Goal: Task Accomplishment & Management: Complete application form

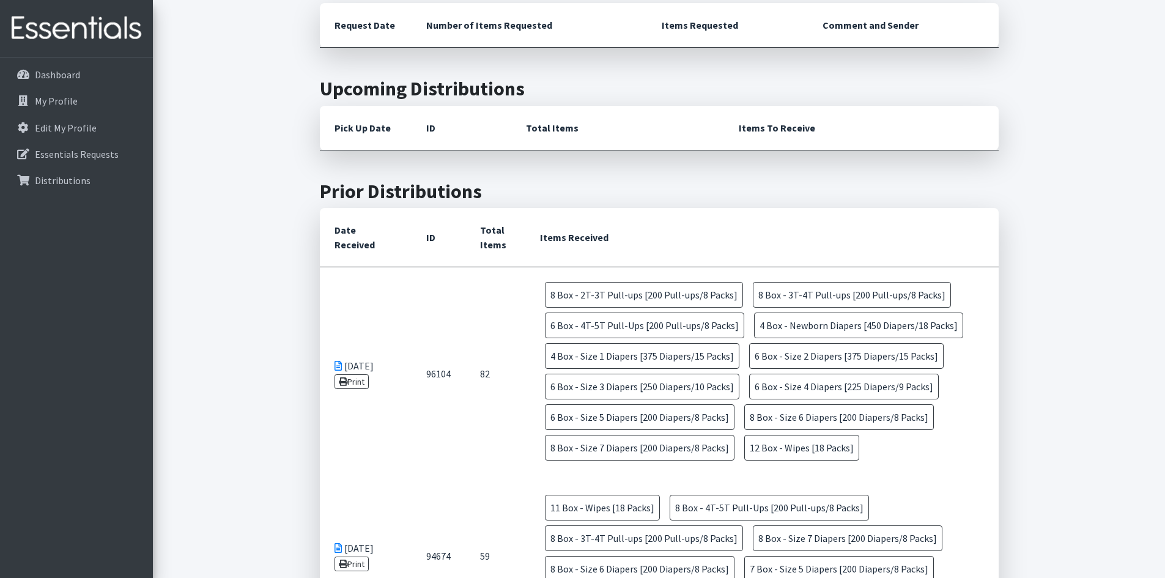
scroll to position [122, 0]
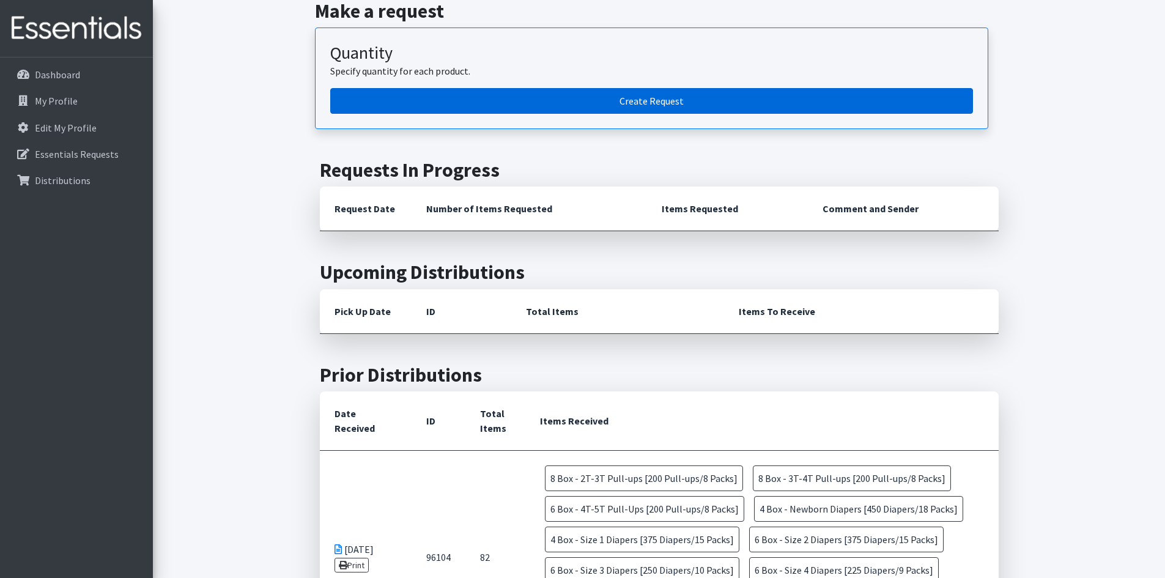
click at [624, 96] on link "Create Request" at bounding box center [651, 101] width 643 height 26
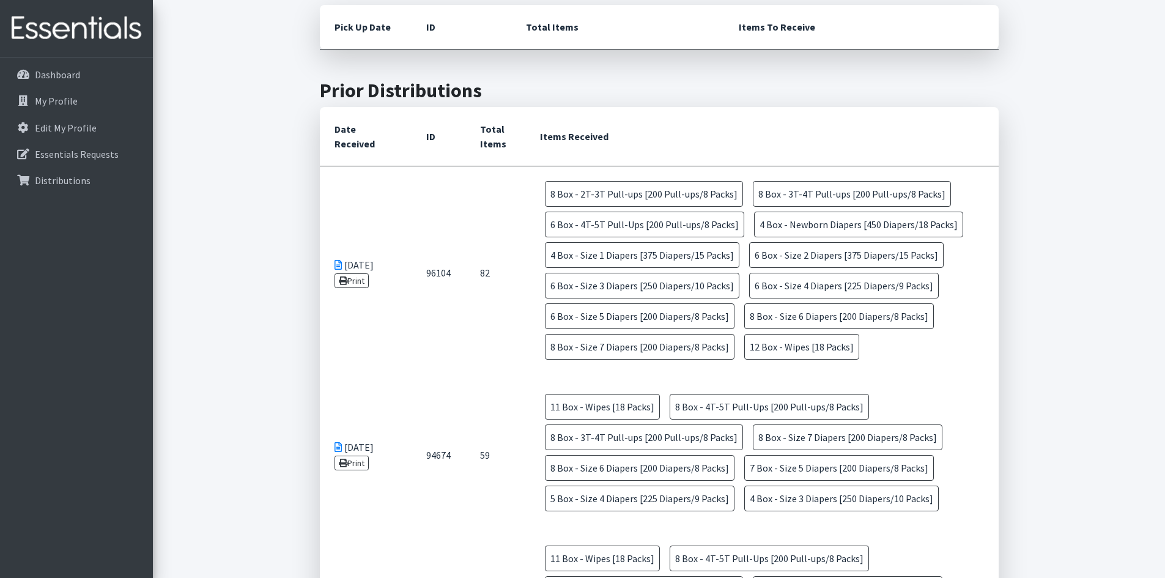
scroll to position [428, 0]
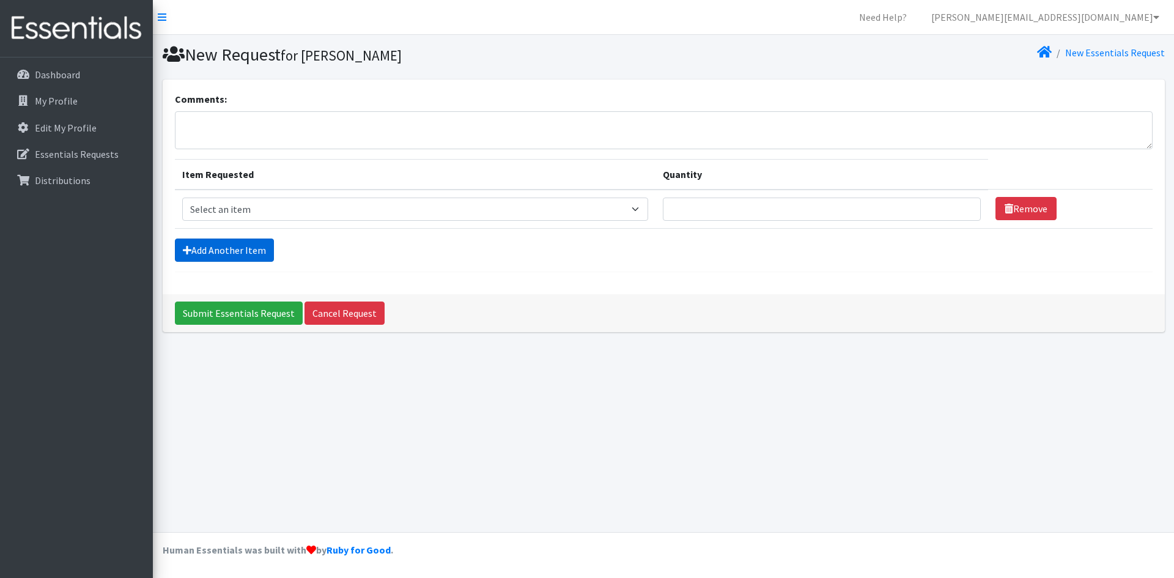
click at [227, 242] on link "Add Another Item" at bounding box center [224, 249] width 99 height 23
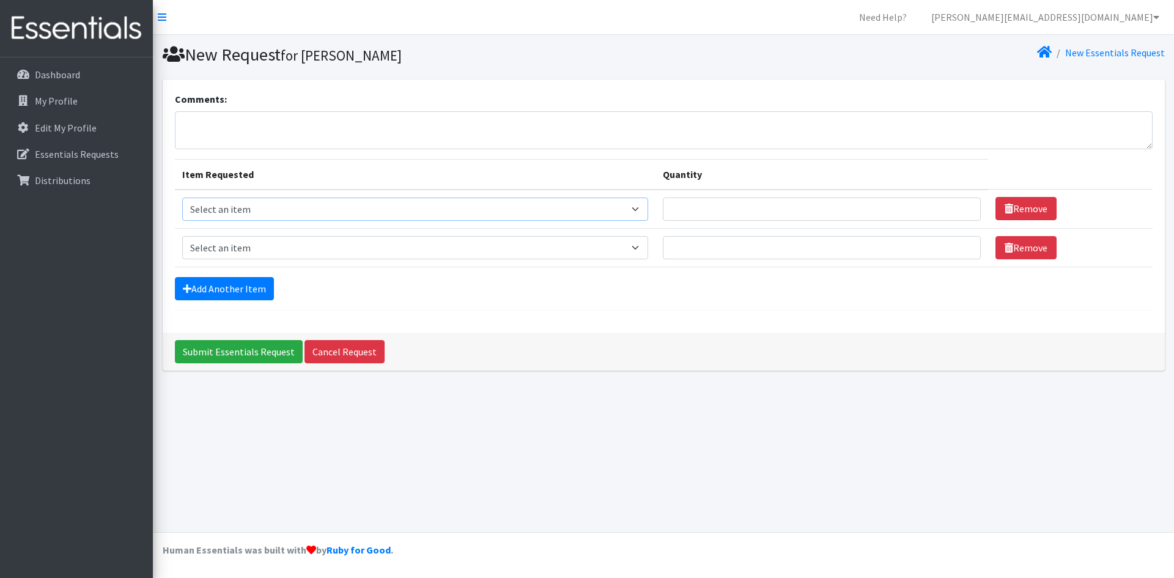
click at [643, 205] on select "Select an item Box - 2T-3T Pull-ups [200 Pull-ups/8 Packs] Box - 3T-4T Pull-ups…" at bounding box center [415, 209] width 467 height 23
select select "9774"
click at [182, 198] on select "Select an item Box - 2T-3T Pull-ups [200 Pull-ups/8 Packs] Box - 3T-4T Pull-ups…" at bounding box center [415, 209] width 467 height 23
click at [837, 215] on input "Quantity" at bounding box center [822, 209] width 318 height 23
click at [959, 205] on input "1" at bounding box center [822, 209] width 318 height 23
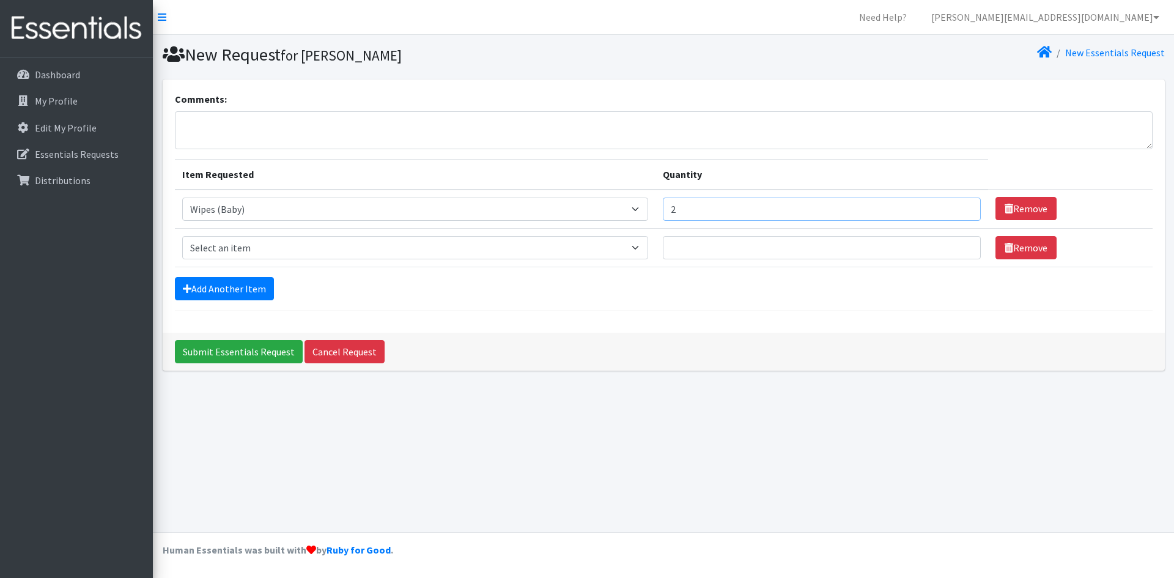
click at [959, 205] on input "2" at bounding box center [822, 209] width 318 height 23
click at [959, 205] on input "3" at bounding box center [822, 209] width 318 height 23
click at [959, 205] on input "4" at bounding box center [822, 209] width 318 height 23
click at [959, 205] on input "5" at bounding box center [822, 209] width 318 height 23
click at [959, 205] on input "6" at bounding box center [822, 209] width 318 height 23
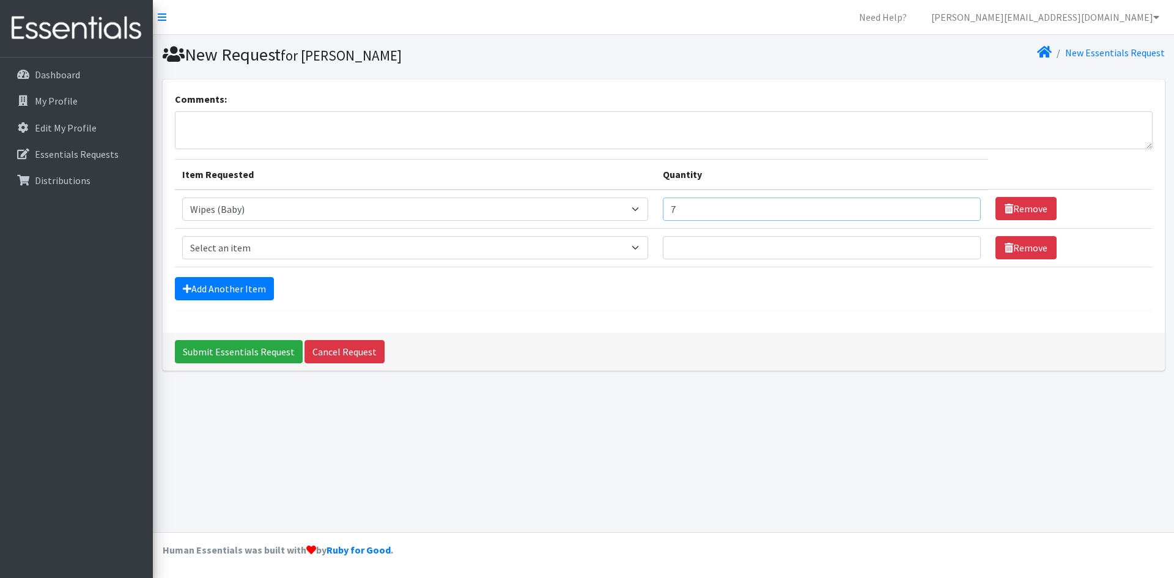
click at [959, 205] on input "7" at bounding box center [822, 209] width 318 height 23
click at [959, 205] on input "8" at bounding box center [822, 209] width 318 height 23
click at [959, 205] on input "9" at bounding box center [822, 209] width 318 height 23
click at [959, 205] on input "10" at bounding box center [822, 209] width 318 height 23
click at [959, 205] on input "11" at bounding box center [822, 209] width 318 height 23
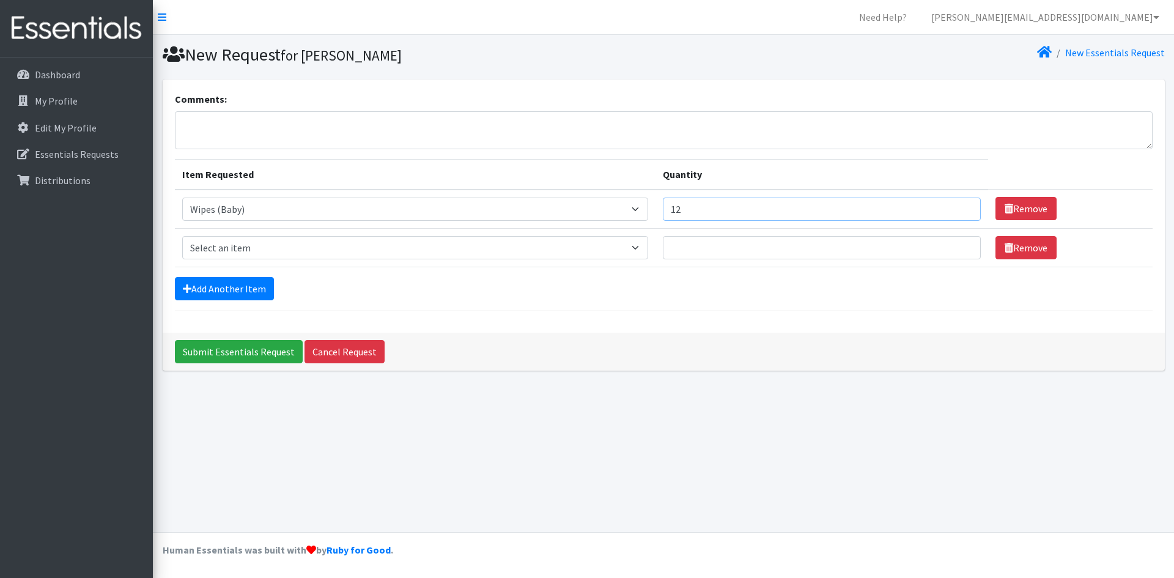
click at [959, 205] on input "12" at bounding box center [822, 209] width 318 height 23
click at [959, 205] on input "13" at bounding box center [822, 209] width 318 height 23
click at [959, 205] on input "14" at bounding box center [822, 209] width 318 height 23
click at [959, 205] on input "15" at bounding box center [822, 209] width 318 height 23
click at [959, 205] on input "16" at bounding box center [822, 209] width 318 height 23
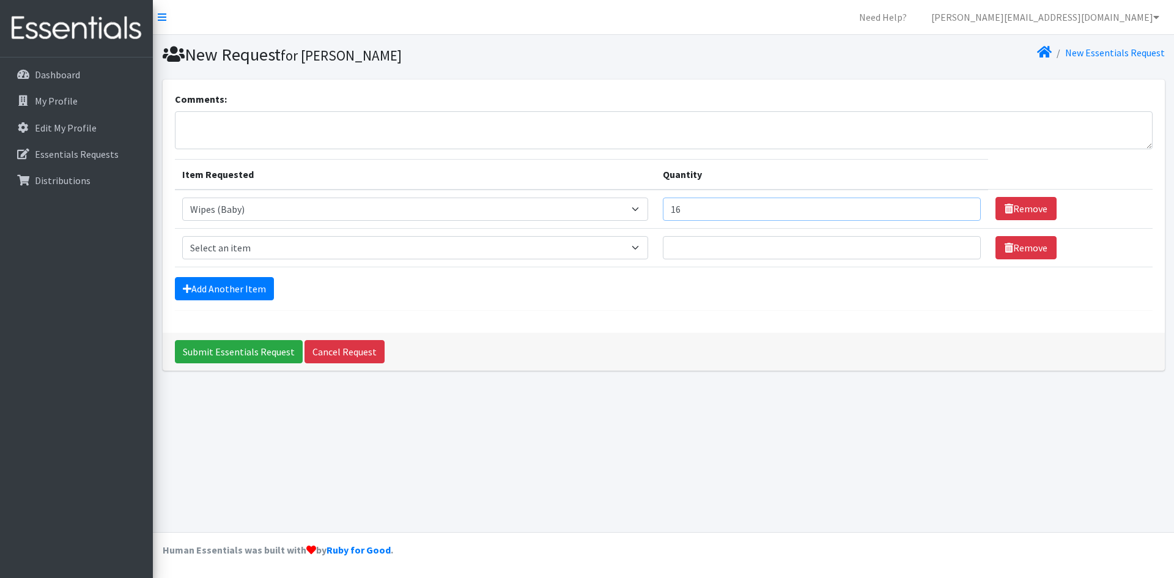
click at [961, 216] on input "16" at bounding box center [822, 209] width 318 height 23
type input "15"
click at [961, 212] on input "15" at bounding box center [822, 209] width 318 height 23
click at [356, 241] on select "Select an item Box - 2T-3T Pull-ups [200 Pull-ups/8 Packs] Box - 3T-4T Pull-ups…" at bounding box center [415, 247] width 467 height 23
select select "14393"
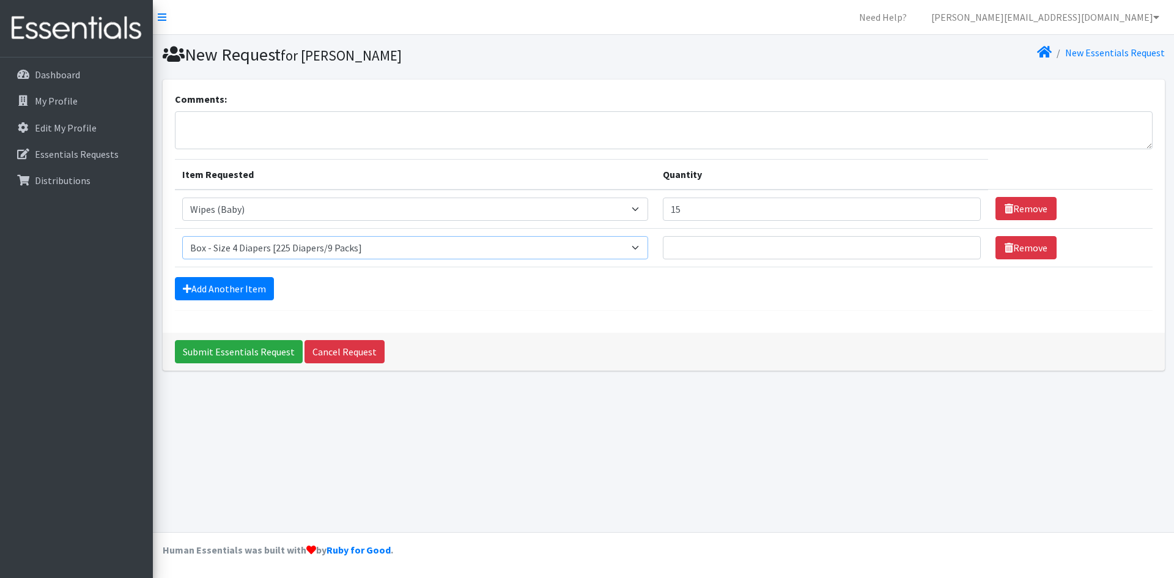
click at [182, 236] on select "Select an item Box - 2T-3T Pull-ups [200 Pull-ups/8 Packs] Box - 3T-4T Pull-ups…" at bounding box center [415, 247] width 467 height 23
click at [887, 247] on input "Quantity" at bounding box center [822, 247] width 318 height 23
click at [958, 243] on input "1" at bounding box center [822, 247] width 318 height 23
click at [958, 243] on input "2" at bounding box center [822, 247] width 318 height 23
click at [958, 243] on input "3" at bounding box center [822, 247] width 318 height 23
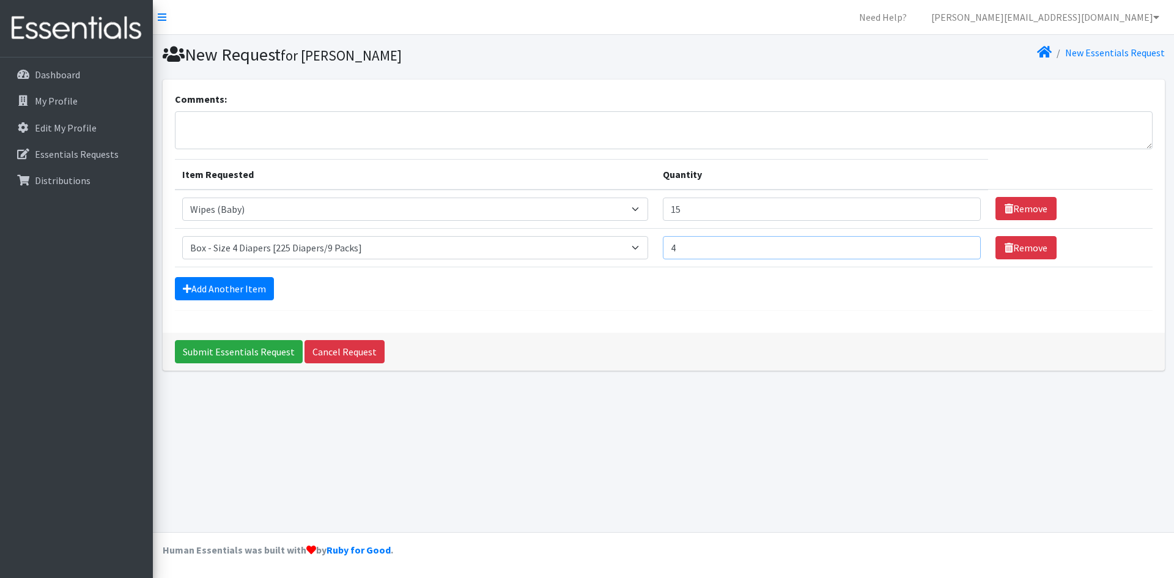
click at [958, 243] on input "4" at bounding box center [822, 247] width 318 height 23
click at [958, 243] on input "5" at bounding box center [822, 247] width 318 height 23
click at [958, 243] on input "6" at bounding box center [822, 247] width 318 height 23
click at [958, 243] on input "7" at bounding box center [822, 247] width 318 height 23
click at [958, 243] on input "8" at bounding box center [822, 247] width 318 height 23
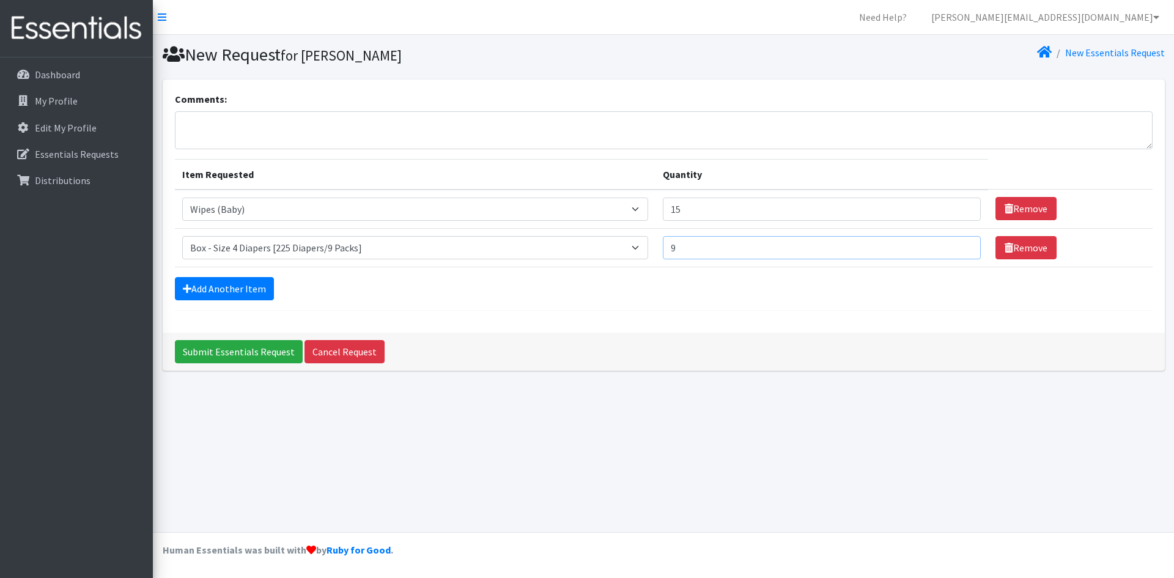
click at [958, 243] on input "9" at bounding box center [822, 247] width 318 height 23
type input "10"
click at [958, 243] on input "10" at bounding box center [822, 247] width 318 height 23
click at [213, 294] on link "Add Another Item" at bounding box center [224, 288] width 99 height 23
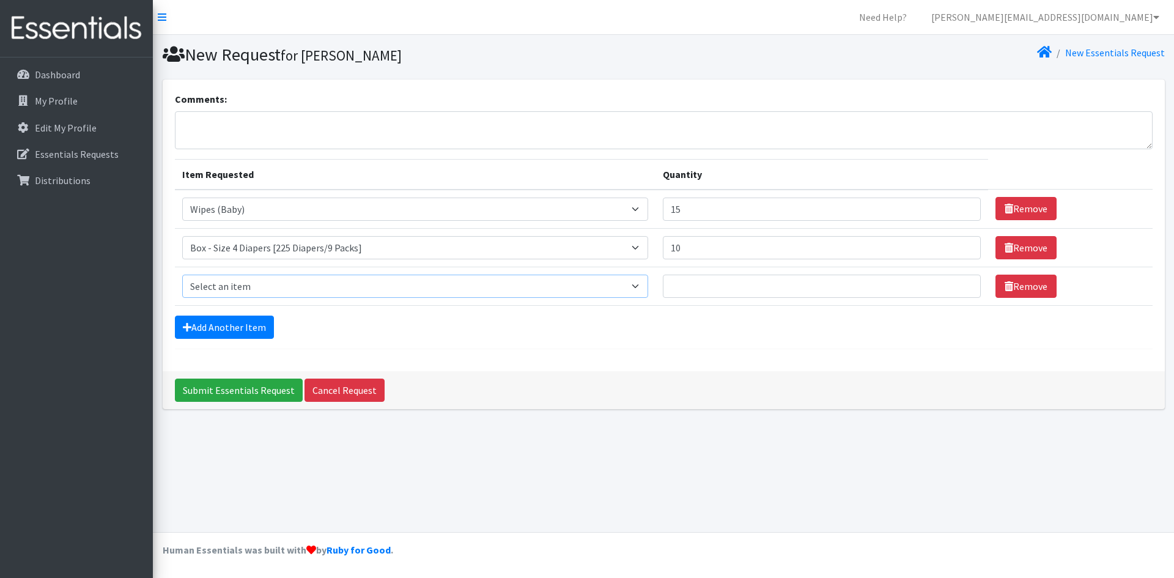
click at [229, 290] on select "Select an item Box - 2T-3T Pull-ups [200 Pull-ups/8 Packs] Box - 3T-4T Pull-ups…" at bounding box center [415, 286] width 467 height 23
select select "14394"
click at [182, 275] on select "Select an item Box - 2T-3T Pull-ups [200 Pull-ups/8 Packs] Box - 3T-4T Pull-ups…" at bounding box center [415, 286] width 467 height 23
click at [961, 281] on input "1" at bounding box center [822, 286] width 318 height 23
click at [961, 281] on input "2" at bounding box center [822, 286] width 318 height 23
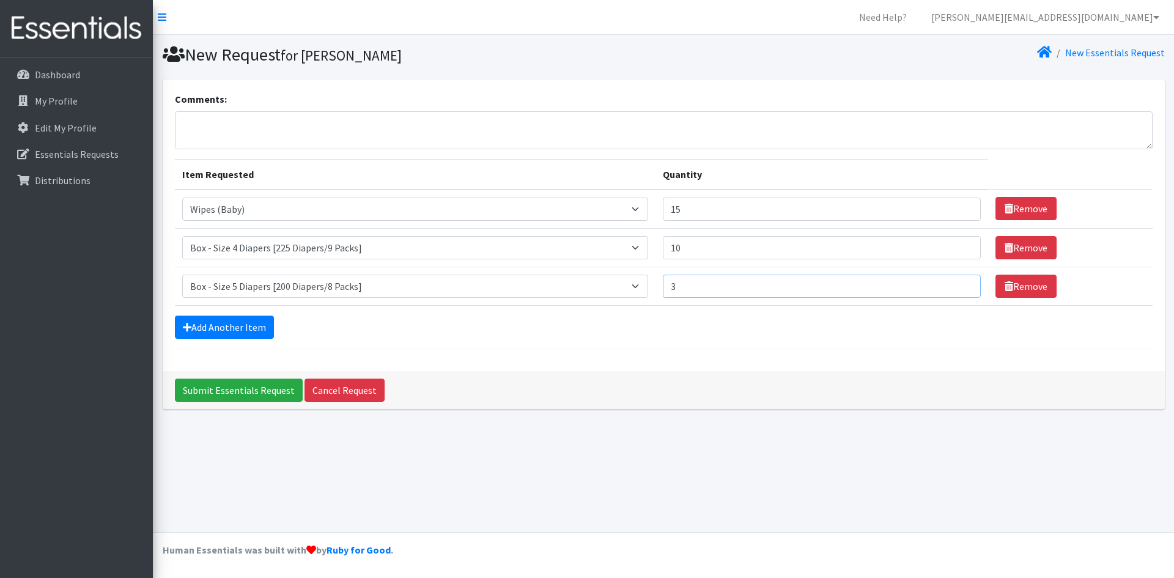
click at [961, 281] on input "3" at bounding box center [822, 286] width 318 height 23
click at [961, 281] on input "4" at bounding box center [822, 286] width 318 height 23
click at [961, 281] on input "5" at bounding box center [822, 286] width 318 height 23
click at [961, 281] on input "6" at bounding box center [822, 286] width 318 height 23
click at [961, 281] on input "7" at bounding box center [822, 286] width 318 height 23
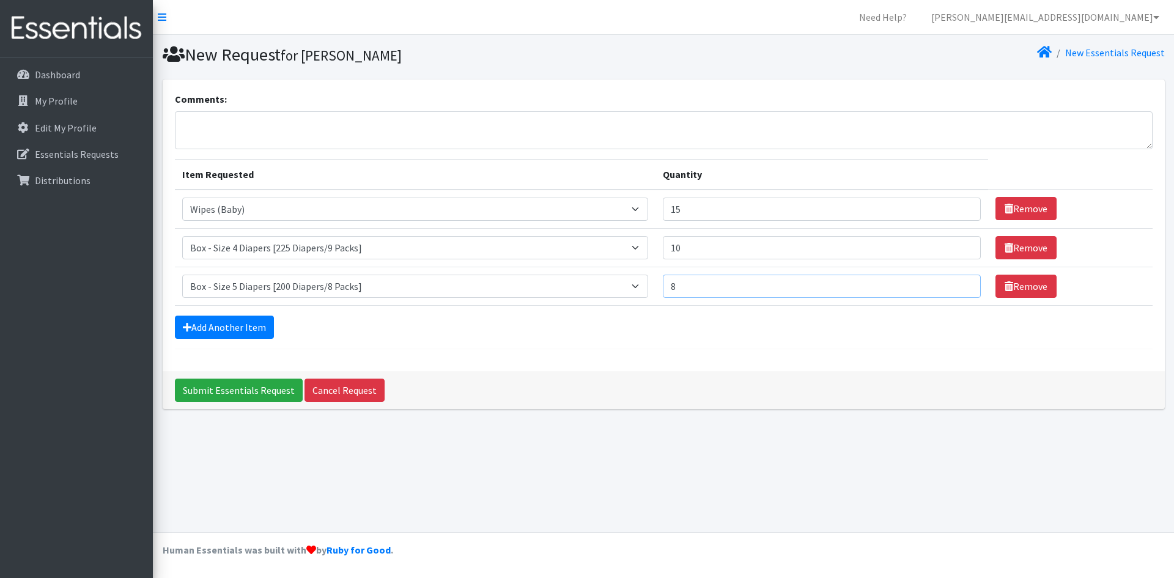
click at [961, 281] on input "8" at bounding box center [822, 286] width 318 height 23
click at [961, 281] on input "9" at bounding box center [822, 286] width 318 height 23
type input "10"
click at [961, 281] on input "10" at bounding box center [822, 286] width 318 height 23
click at [234, 333] on link "Add Another Item" at bounding box center [224, 327] width 99 height 23
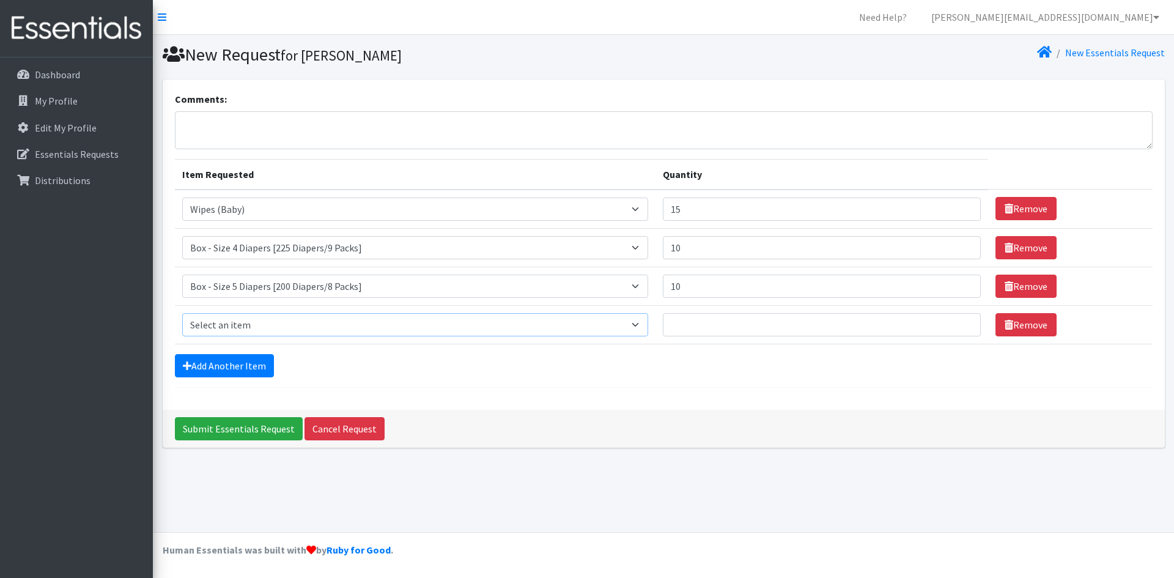
click at [242, 322] on select "Select an item Box - 2T-3T Pull-ups [200 Pull-ups/8 Packs] Box - 3T-4T Pull-ups…" at bounding box center [415, 324] width 467 height 23
select select "14395"
click at [182, 313] on select "Select an item Box - 2T-3T Pull-ups [200 Pull-ups/8 Packs] Box - 3T-4T Pull-ups…" at bounding box center [415, 324] width 467 height 23
click at [961, 322] on input "1" at bounding box center [822, 324] width 318 height 23
click at [961, 322] on input "2" at bounding box center [822, 324] width 318 height 23
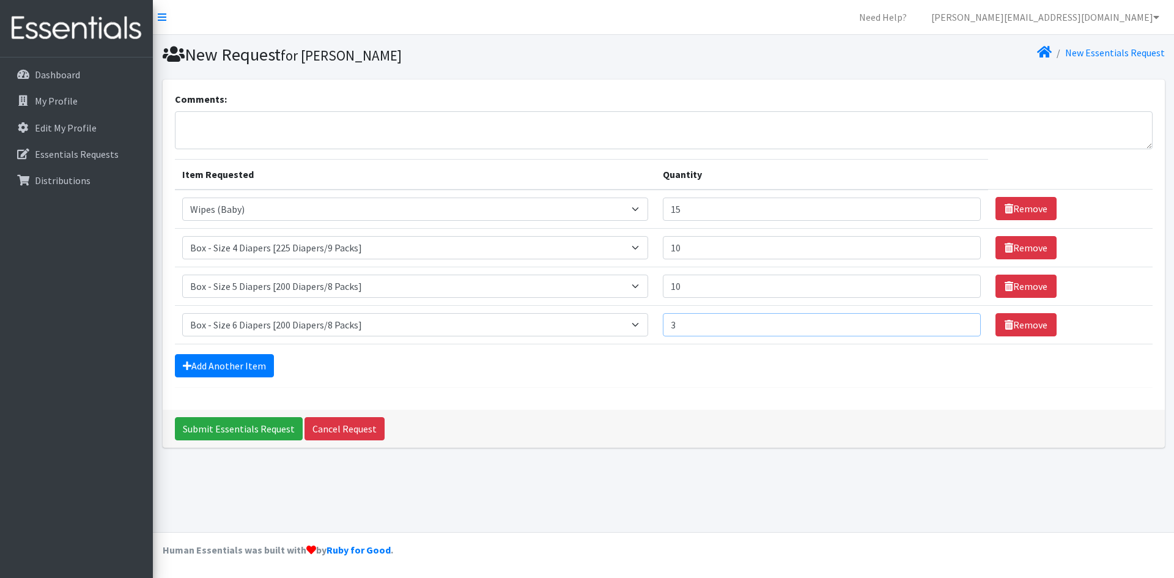
click at [961, 322] on input "3" at bounding box center [822, 324] width 318 height 23
click at [961, 322] on input "4" at bounding box center [822, 324] width 318 height 23
click at [961, 322] on input "5" at bounding box center [822, 324] width 318 height 23
click at [961, 322] on input "6" at bounding box center [822, 324] width 318 height 23
click at [961, 322] on input "7" at bounding box center [822, 324] width 318 height 23
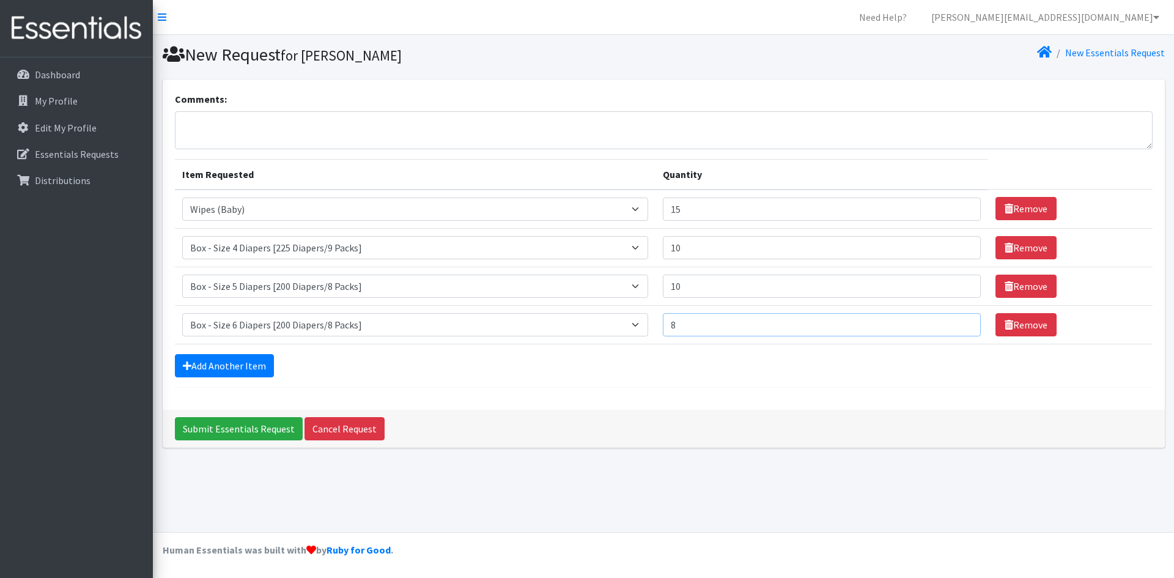
click at [961, 322] on input "8" at bounding box center [822, 324] width 318 height 23
click at [961, 322] on input "9" at bounding box center [822, 324] width 318 height 23
type input "10"
click at [961, 322] on input "10" at bounding box center [822, 324] width 318 height 23
click at [224, 369] on link "Add Another Item" at bounding box center [224, 365] width 99 height 23
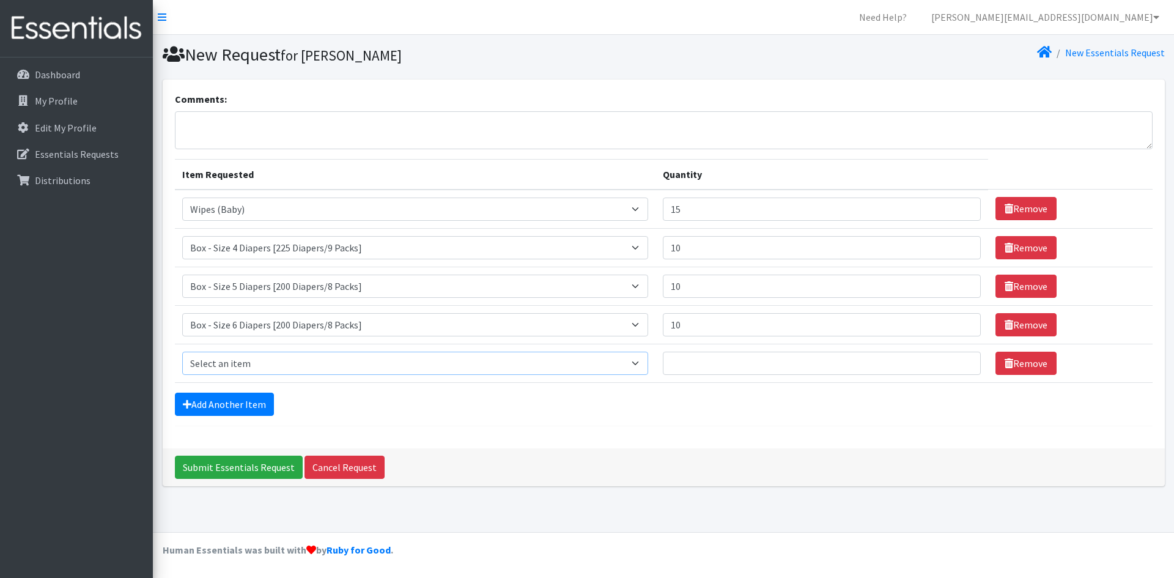
click at [231, 364] on select "Select an item Box - 2T-3T Pull-ups [200 Pull-ups/8 Packs] Box - 3T-4T Pull-ups…" at bounding box center [415, 363] width 467 height 23
select select "14400"
click at [182, 352] on select "Select an item Box - 2T-3T Pull-ups [200 Pull-ups/8 Packs] Box - 3T-4T Pull-ups…" at bounding box center [415, 363] width 467 height 23
click at [961, 359] on input "1" at bounding box center [822, 363] width 318 height 23
click at [961, 359] on input "2" at bounding box center [822, 363] width 318 height 23
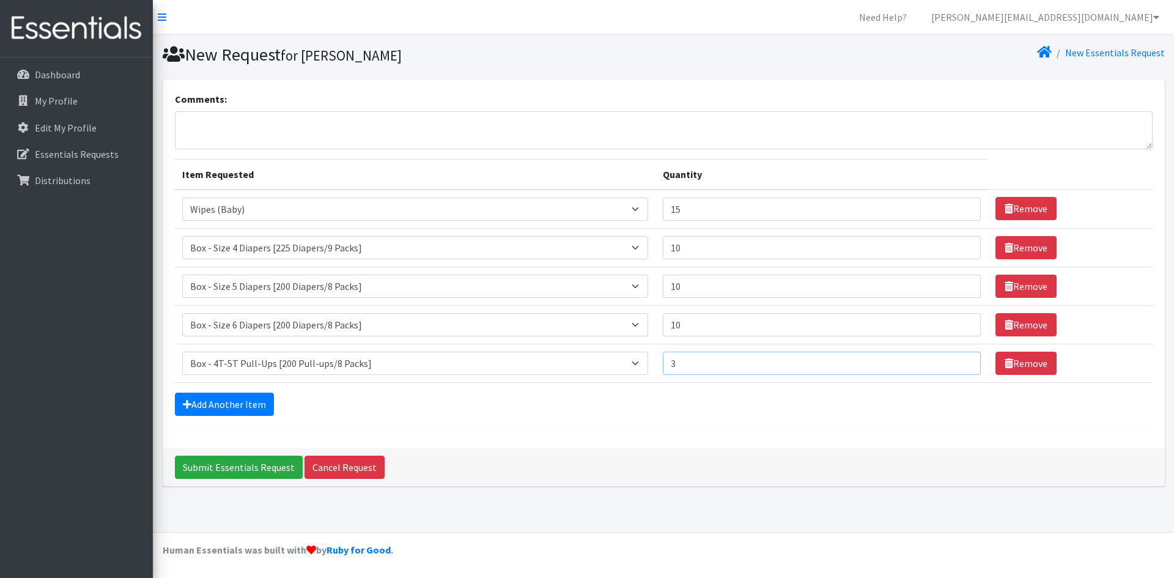
click at [961, 359] on input "3" at bounding box center [822, 363] width 318 height 23
click at [961, 359] on input "4" at bounding box center [822, 363] width 318 height 23
click at [961, 359] on input "5" at bounding box center [822, 363] width 318 height 23
click at [961, 359] on input "6" at bounding box center [822, 363] width 318 height 23
click at [961, 359] on input "7" at bounding box center [822, 363] width 318 height 23
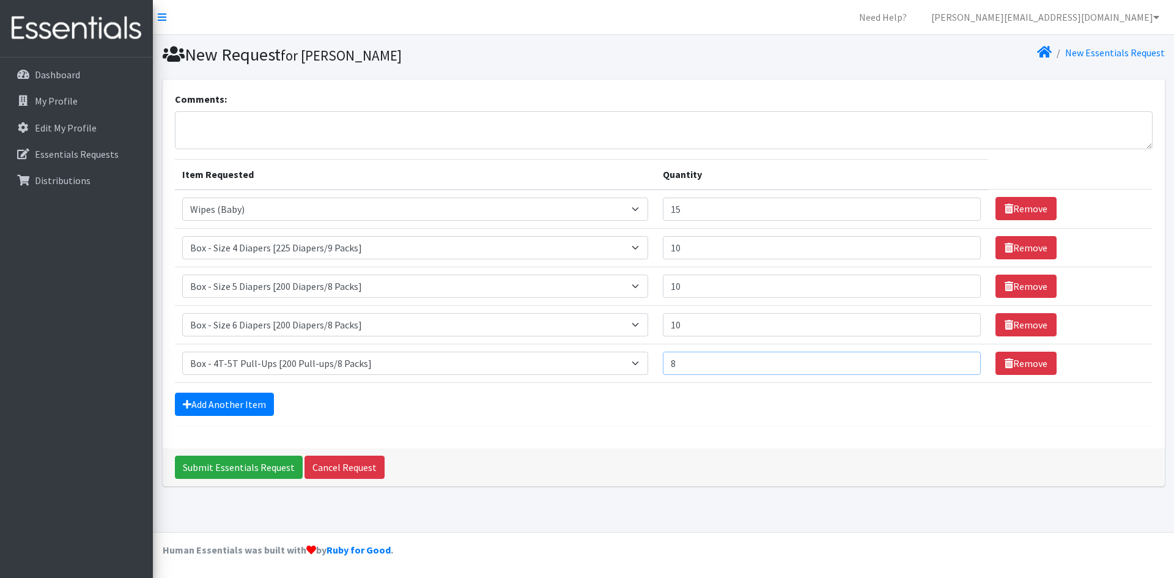
type input "8"
click at [961, 359] on input "8" at bounding box center [822, 363] width 318 height 23
click at [253, 404] on link "Add Another Item" at bounding box center [224, 404] width 99 height 23
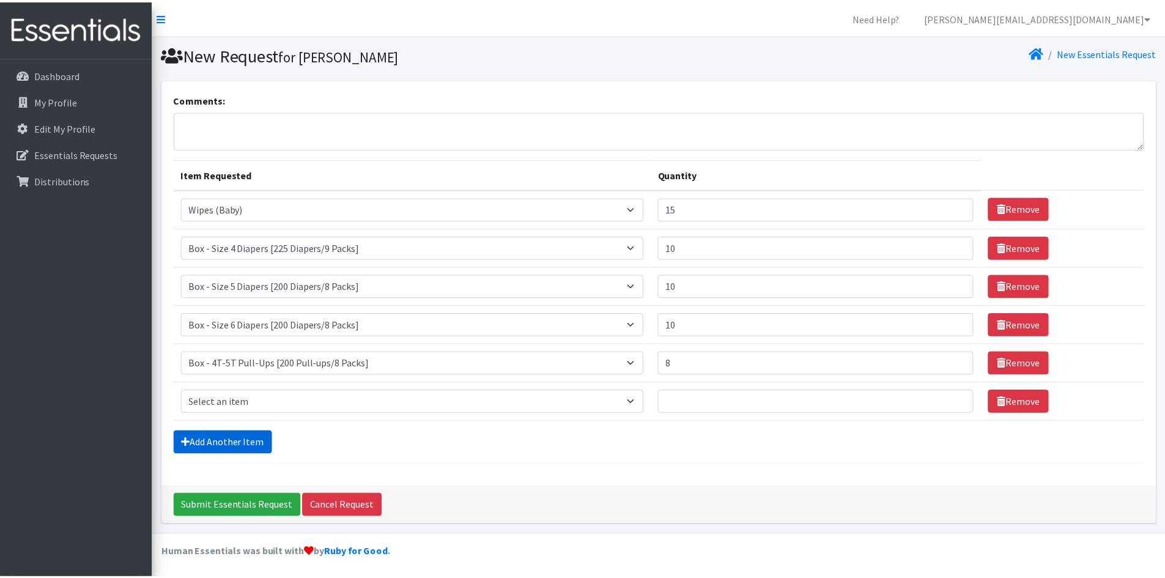
scroll to position [2, 0]
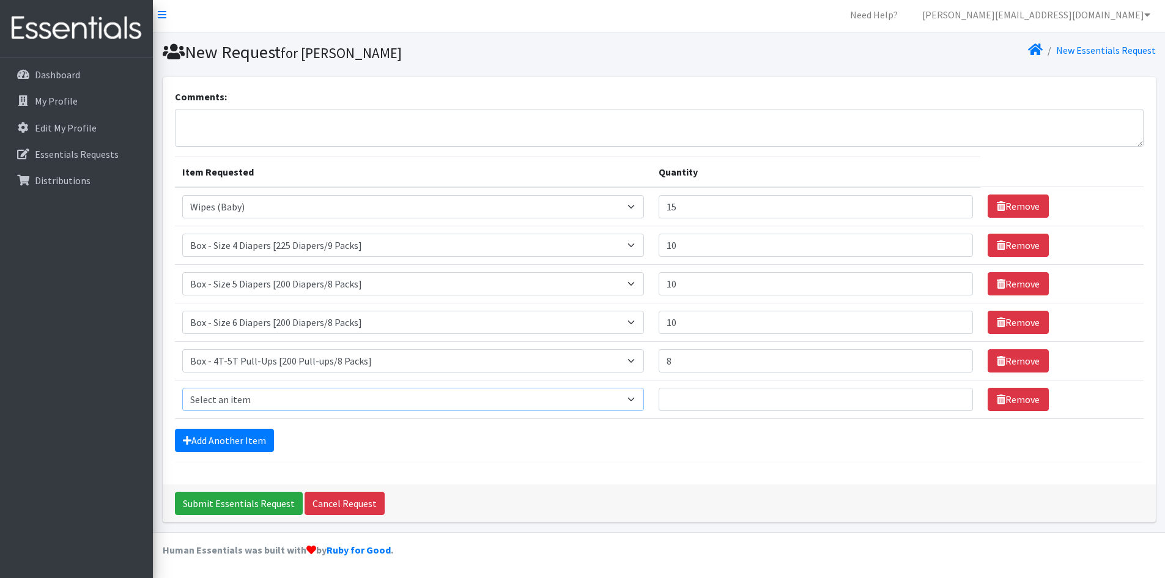
click at [256, 396] on select "Select an item Box - 2T-3T Pull-ups [200 Pull-ups/8 Packs] Box - 3T-4T Pull-ups…" at bounding box center [413, 399] width 462 height 23
select select "14390"
click at [182, 388] on select "Select an item Box - 2T-3T Pull-ups [200 Pull-ups/8 Packs] Box - 3T-4T Pull-ups…" at bounding box center [413, 399] width 462 height 23
click at [953, 394] on input "1" at bounding box center [816, 399] width 315 height 23
click at [953, 394] on input "2" at bounding box center [816, 399] width 315 height 23
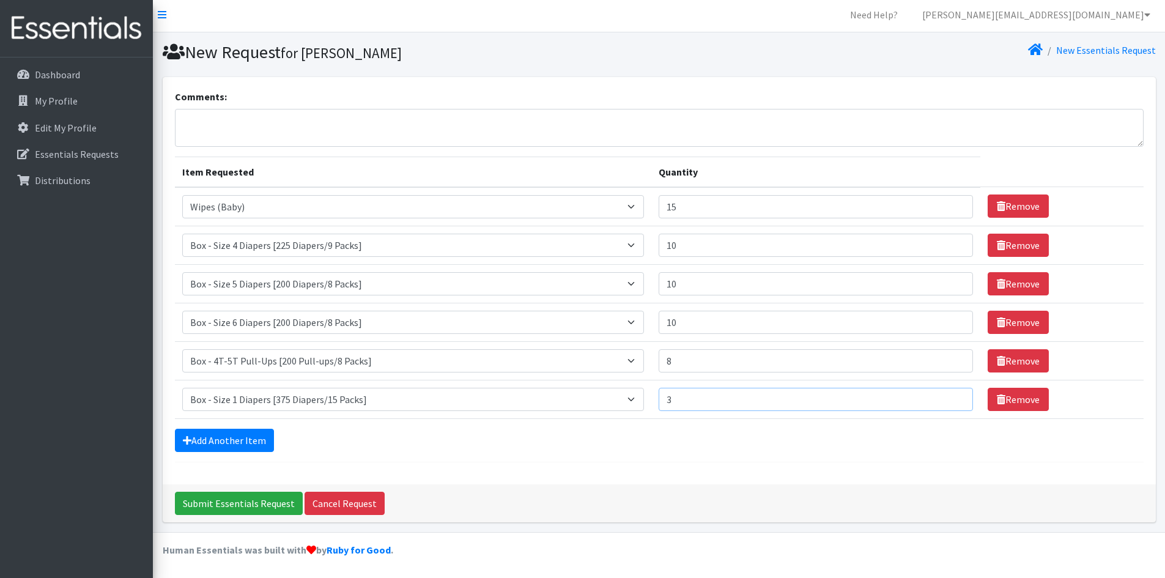
type input "3"
click at [953, 394] on input "3" at bounding box center [816, 399] width 315 height 23
click at [256, 445] on link "Add Another Item" at bounding box center [224, 440] width 99 height 23
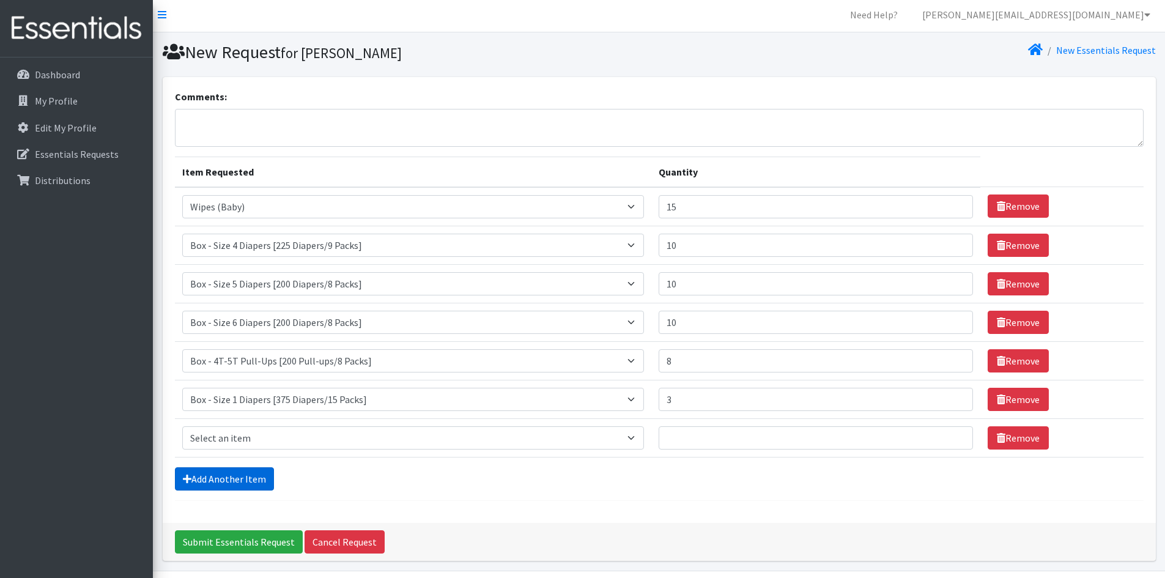
scroll to position [41, 0]
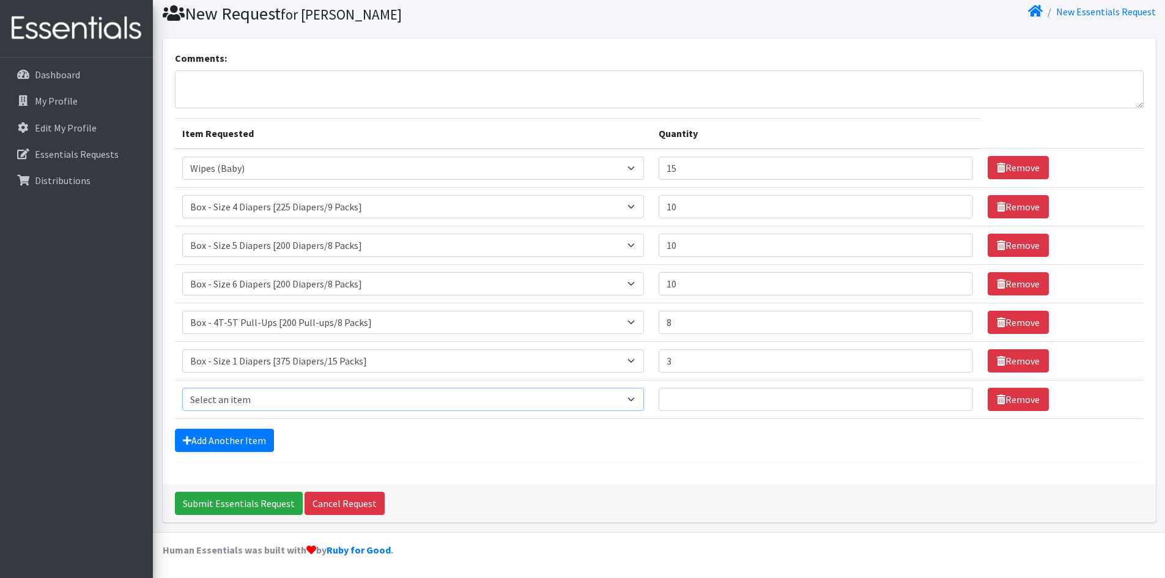
click at [258, 401] on select "Select an item Box - 2T-3T Pull-ups [200 Pull-ups/8 Packs] Box - 3T-4T Pull-ups…" at bounding box center [413, 399] width 462 height 23
select select "14392"
click at [182, 388] on select "Select an item Box - 2T-3T Pull-ups [200 Pull-ups/8 Packs] Box - 3T-4T Pull-ups…" at bounding box center [413, 399] width 462 height 23
click at [955, 395] on input "1" at bounding box center [816, 399] width 315 height 23
click at [955, 395] on input "2" at bounding box center [816, 399] width 315 height 23
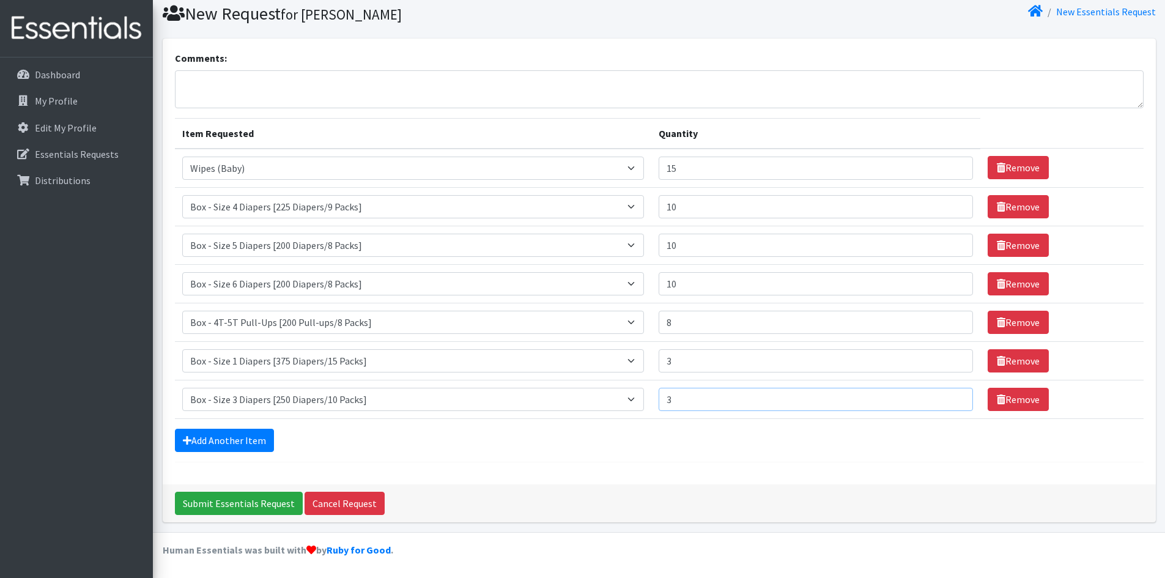
type input "3"
click at [955, 395] on input "3" at bounding box center [816, 399] width 315 height 23
click at [235, 438] on link "Add Another Item" at bounding box center [224, 440] width 99 height 23
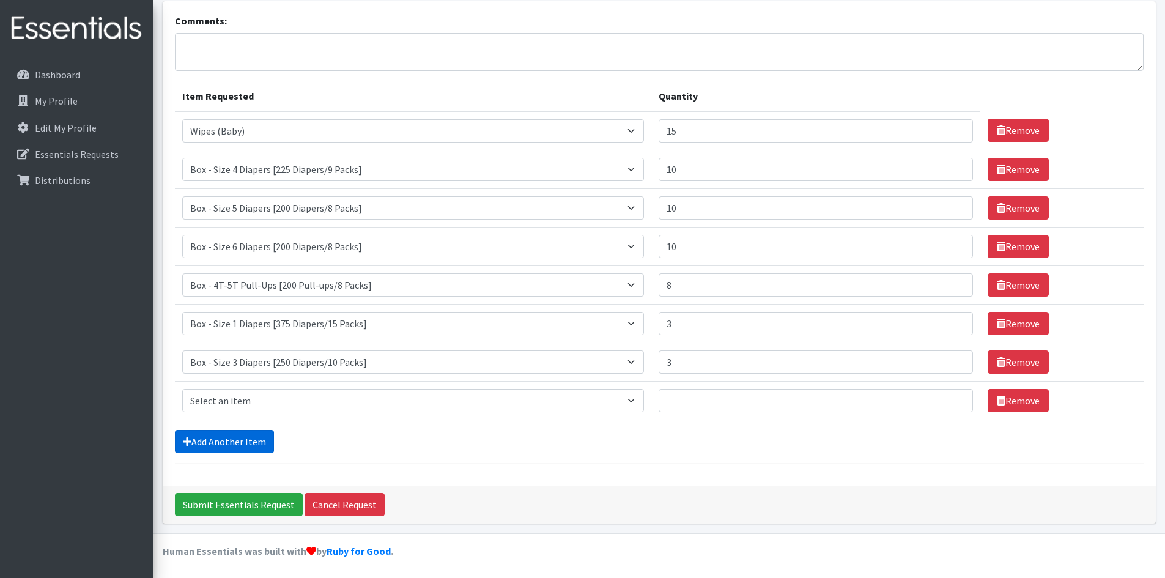
scroll to position [79, 0]
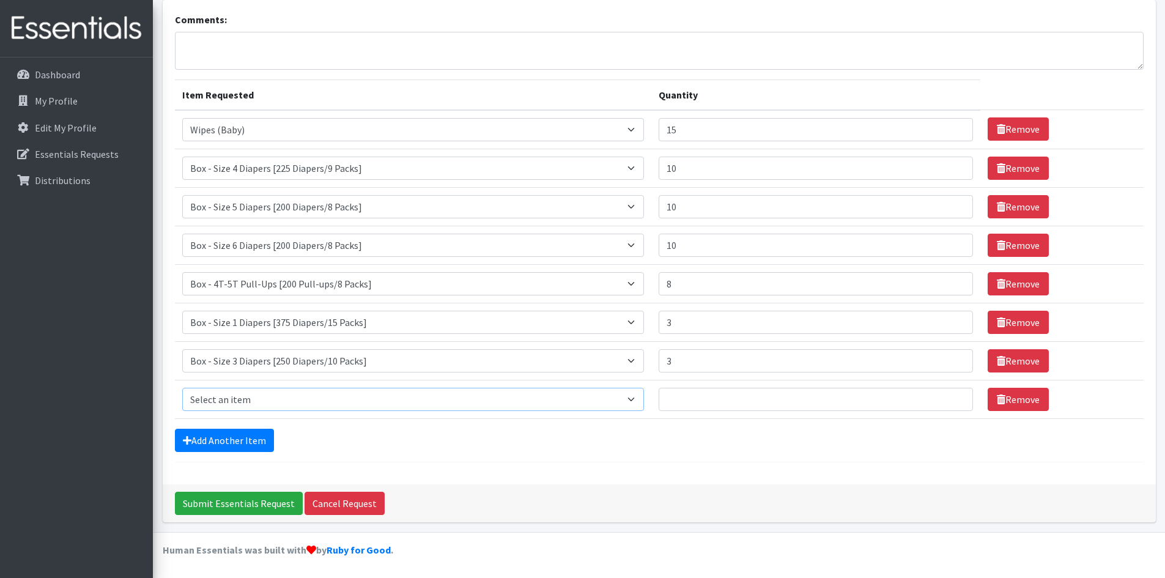
click at [238, 393] on select "Select an item Box - 2T-3T Pull-ups [200 Pull-ups/8 Packs] Box - 3T-4T Pull-ups…" at bounding box center [413, 399] width 462 height 23
select select "14397"
click at [182, 388] on select "Select an item Box - 2T-3T Pull-ups [200 Pull-ups/8 Packs] Box - 3T-4T Pull-ups…" at bounding box center [413, 399] width 462 height 23
click at [955, 397] on input "1" at bounding box center [816, 399] width 315 height 23
click at [955, 397] on input "2" at bounding box center [816, 399] width 315 height 23
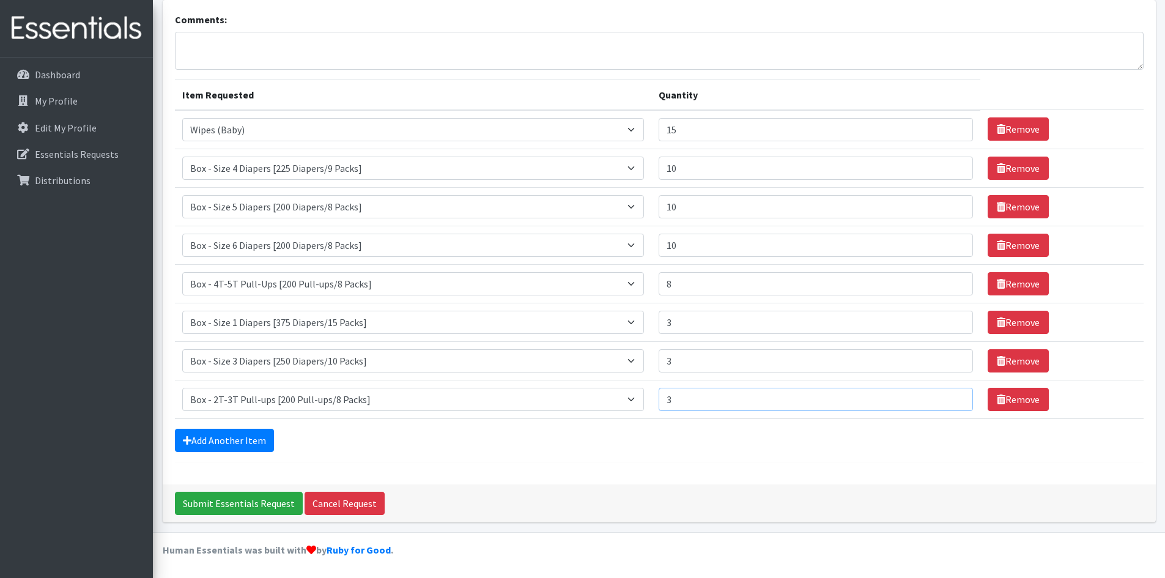
type input "3"
click at [955, 397] on input "3" at bounding box center [816, 399] width 315 height 23
click at [235, 435] on link "Add Another Item" at bounding box center [224, 440] width 99 height 23
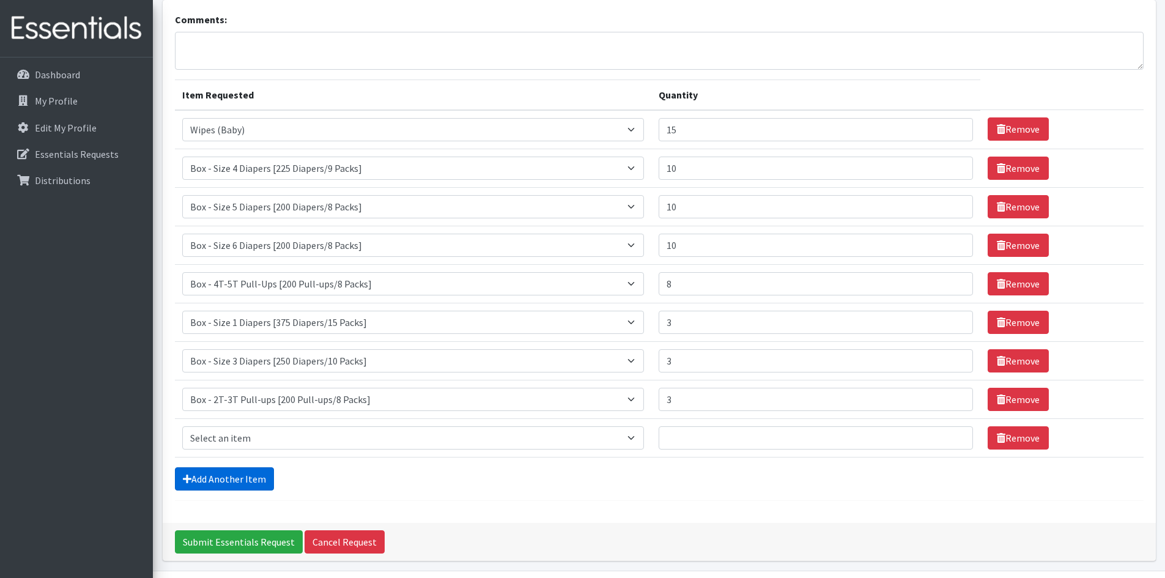
scroll to position [118, 0]
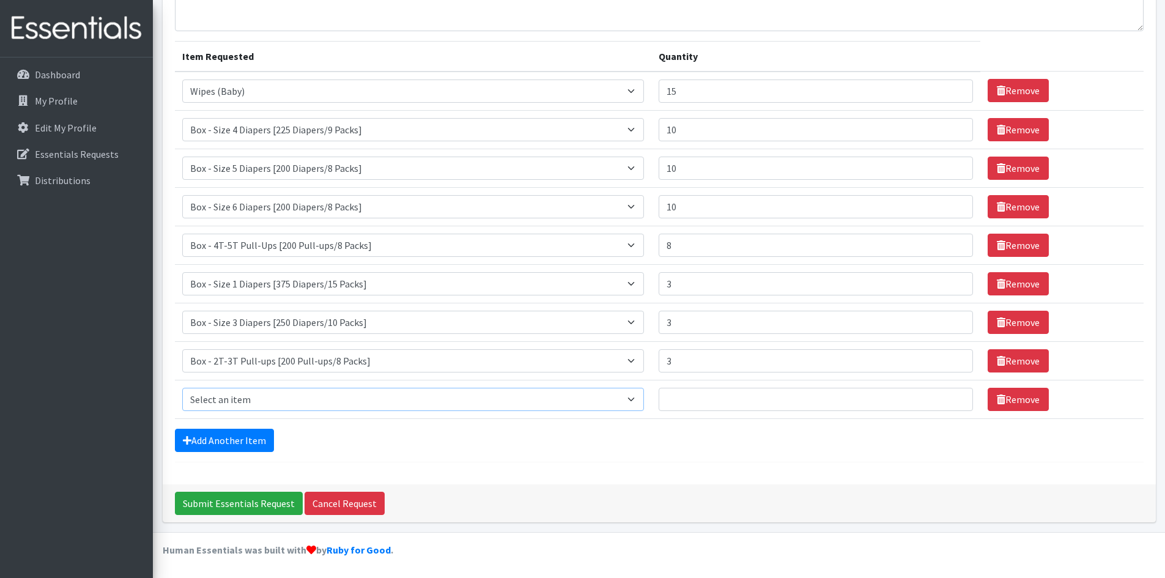
click at [234, 408] on select "Select an item Box - 2T-3T Pull-ups [200 Pull-ups/8 Packs] Box - 3T-4T Pull-ups…" at bounding box center [413, 399] width 462 height 23
select select "14399"
click at [182, 388] on select "Select an item Box - 2T-3T Pull-ups [200 Pull-ups/8 Packs] Box - 3T-4T Pull-ups…" at bounding box center [413, 399] width 462 height 23
click at [952, 397] on input "1" at bounding box center [816, 399] width 315 height 23
click at [952, 397] on input "2" at bounding box center [816, 399] width 315 height 23
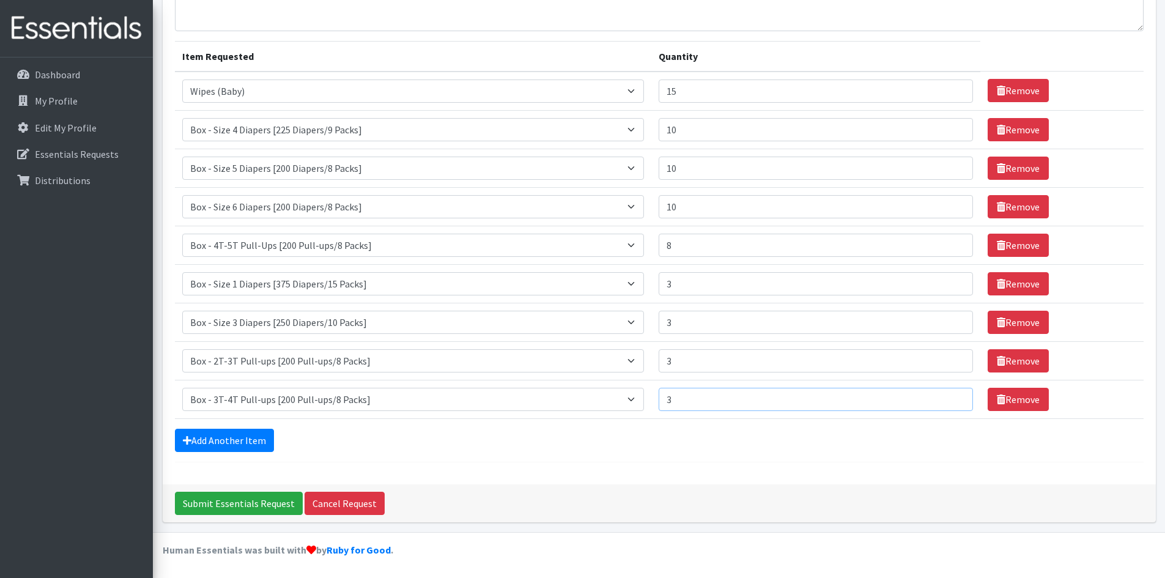
type input "3"
click at [952, 397] on input "3" at bounding box center [816, 399] width 315 height 23
click at [210, 451] on link "Add Another Item" at bounding box center [224, 440] width 99 height 23
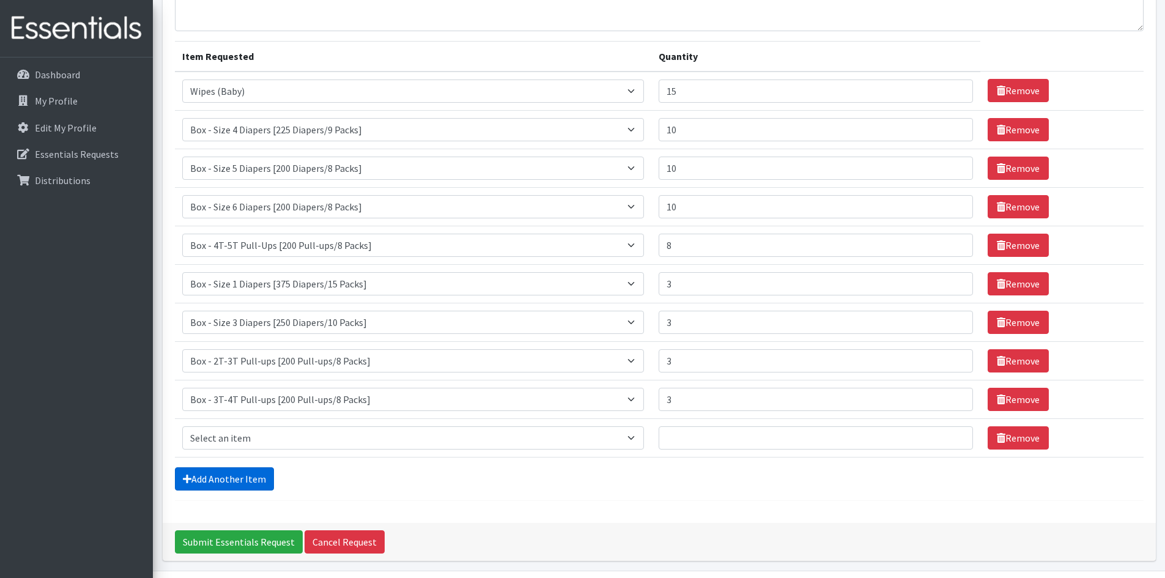
scroll to position [157, 0]
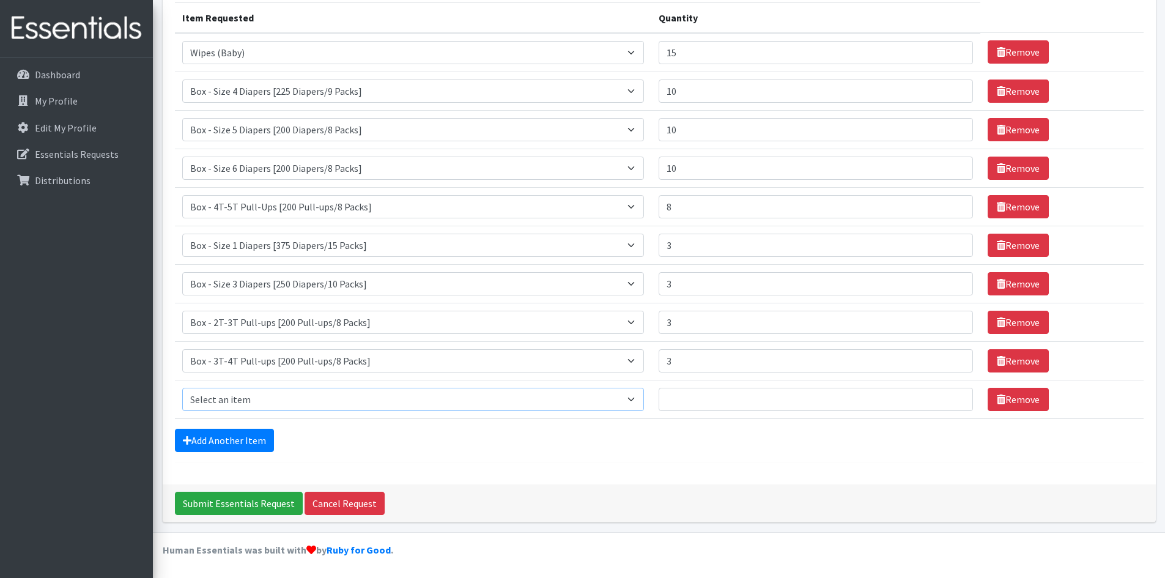
click at [237, 395] on select "Select an item Box - 2T-3T Pull-ups [200 Pull-ups/8 Packs] Box - 3T-4T Pull-ups…" at bounding box center [413, 399] width 462 height 23
click at [640, 31] on th "Item Requested" at bounding box center [413, 17] width 476 height 31
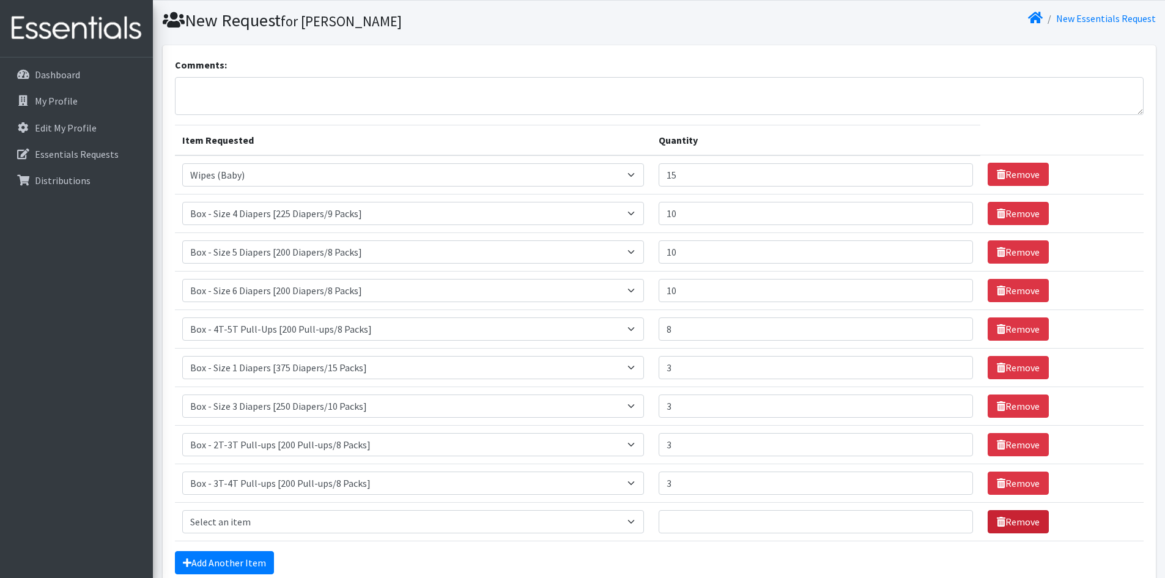
click at [1003, 525] on link "Remove" at bounding box center [1018, 521] width 61 height 23
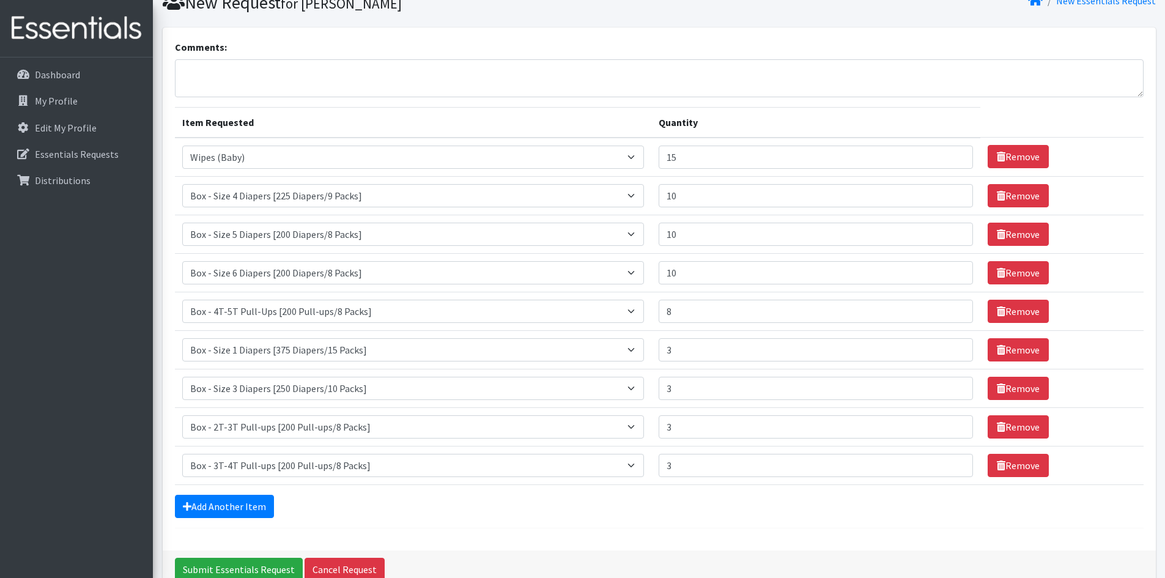
scroll to position [0, 0]
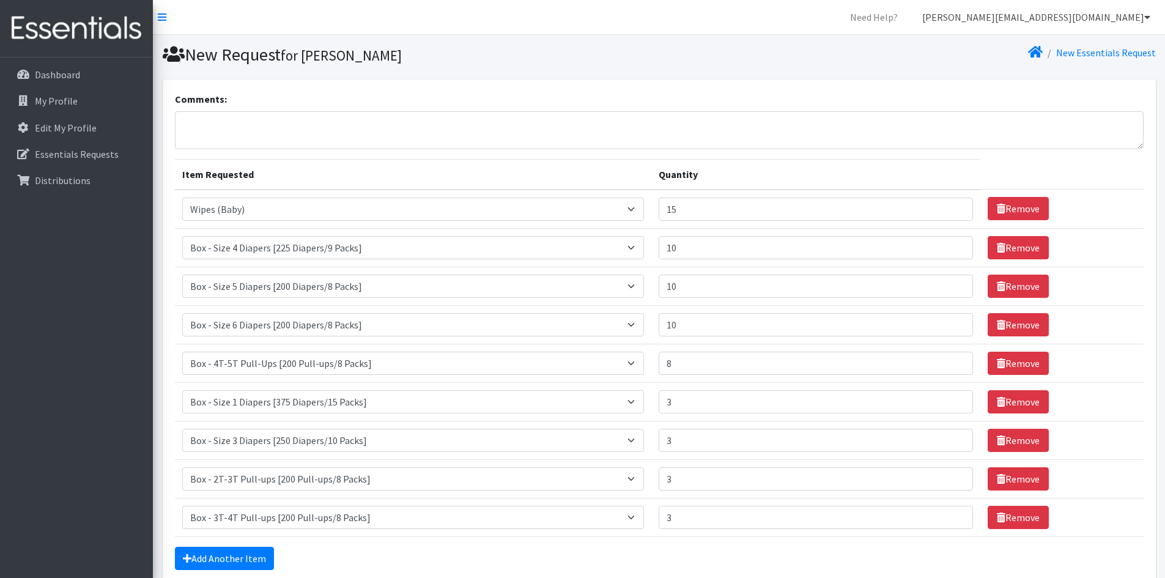
click at [1151, 23] on link "[PERSON_NAME][EMAIL_ADDRESS][DOMAIN_NAME]" at bounding box center [1036, 17] width 248 height 24
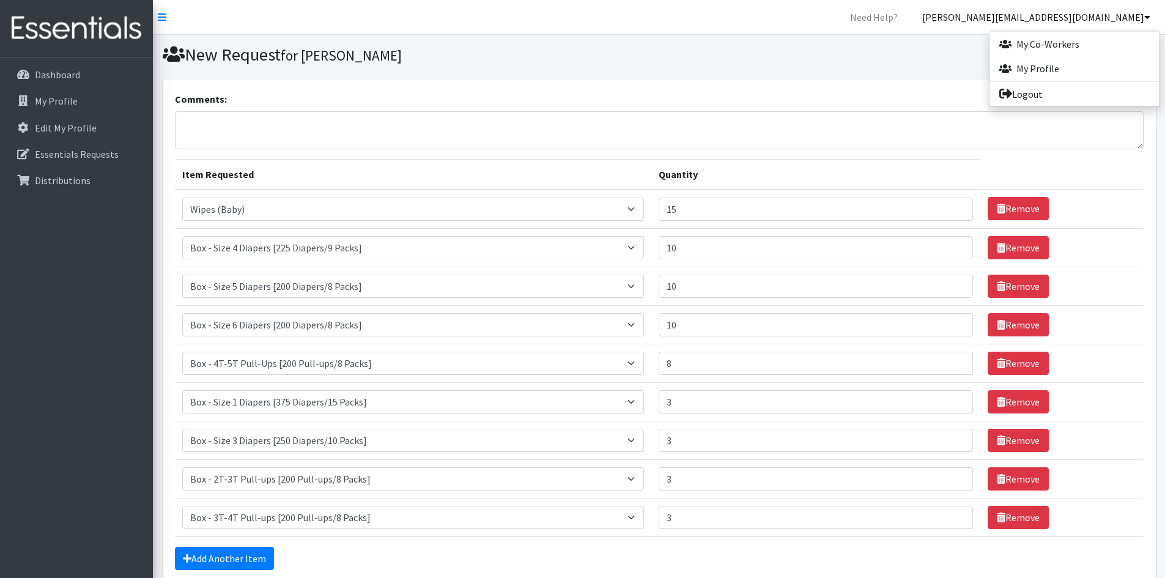
click at [1151, 23] on link "[PERSON_NAME][EMAIL_ADDRESS][DOMAIN_NAME]" at bounding box center [1036, 17] width 248 height 24
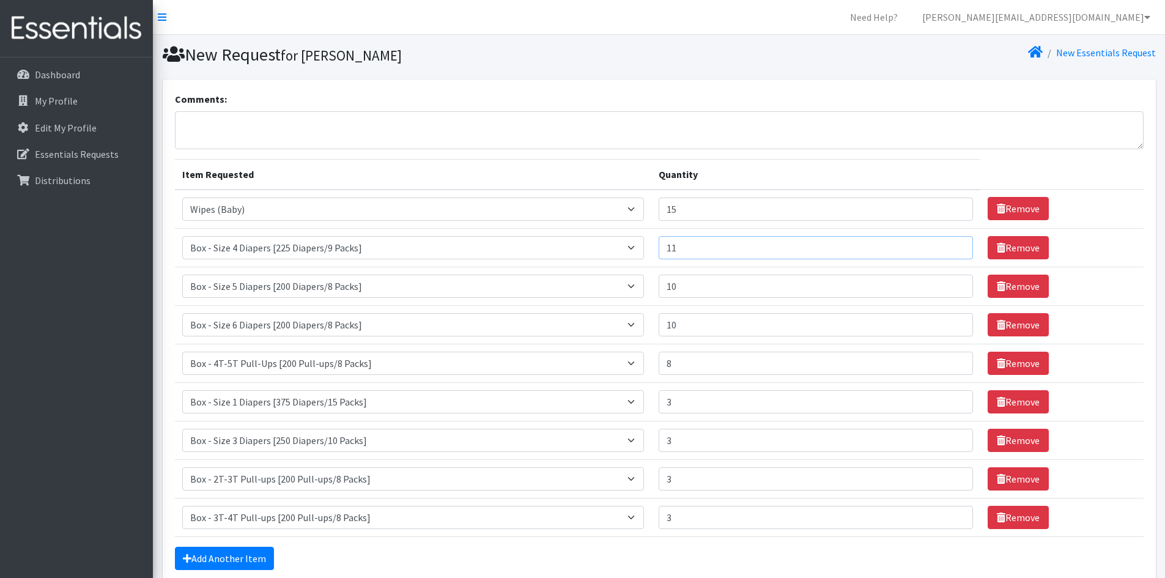
click at [952, 242] on input "11" at bounding box center [816, 247] width 315 height 23
click at [952, 242] on input "12" at bounding box center [816, 247] width 315 height 23
click at [952, 242] on input "13" at bounding box center [816, 247] width 315 height 23
click at [952, 242] on input "14" at bounding box center [816, 247] width 315 height 23
click at [952, 242] on input "164" at bounding box center [816, 247] width 315 height 23
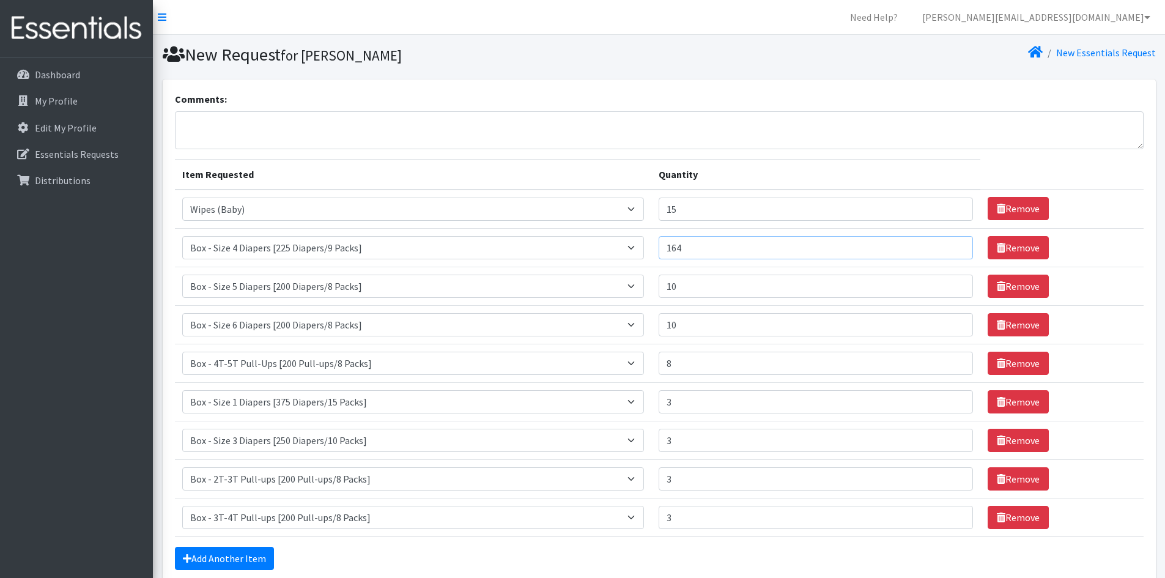
click at [702, 253] on input "164" at bounding box center [816, 247] width 315 height 23
type input "1"
type input "10"
click at [591, 182] on th "Item Requested" at bounding box center [413, 174] width 476 height 31
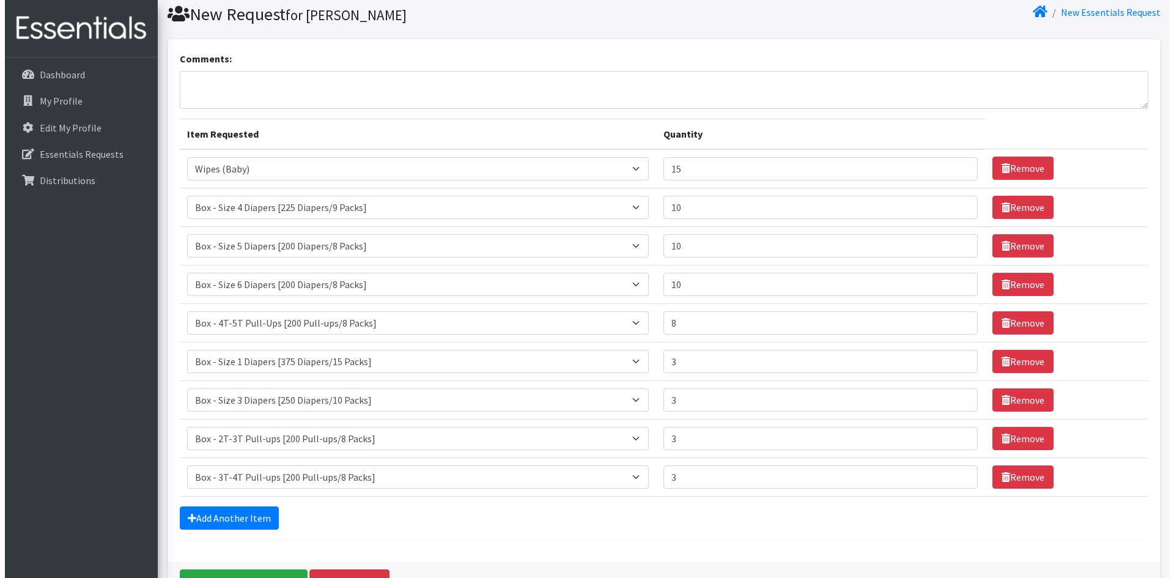
scroll to position [118, 0]
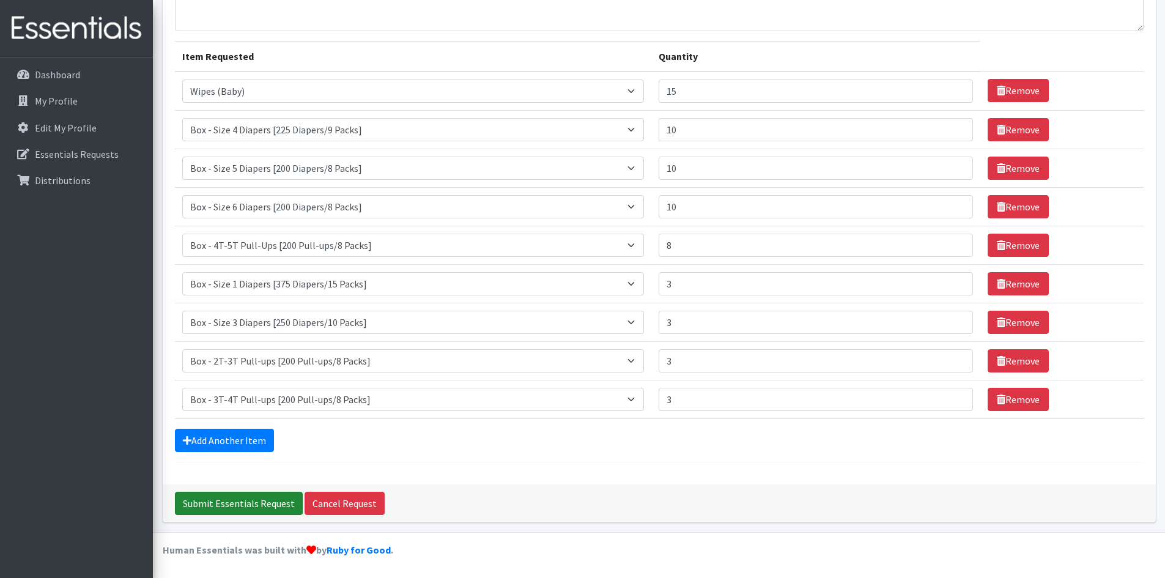
click at [259, 504] on input "Submit Essentials Request" at bounding box center [239, 503] width 128 height 23
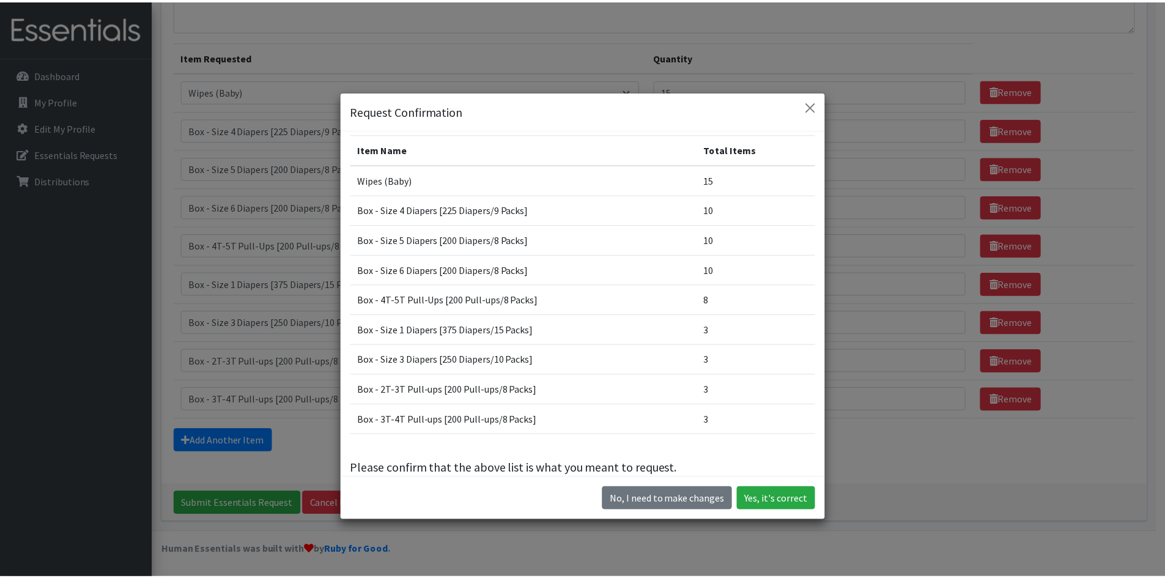
scroll to position [0, 0]
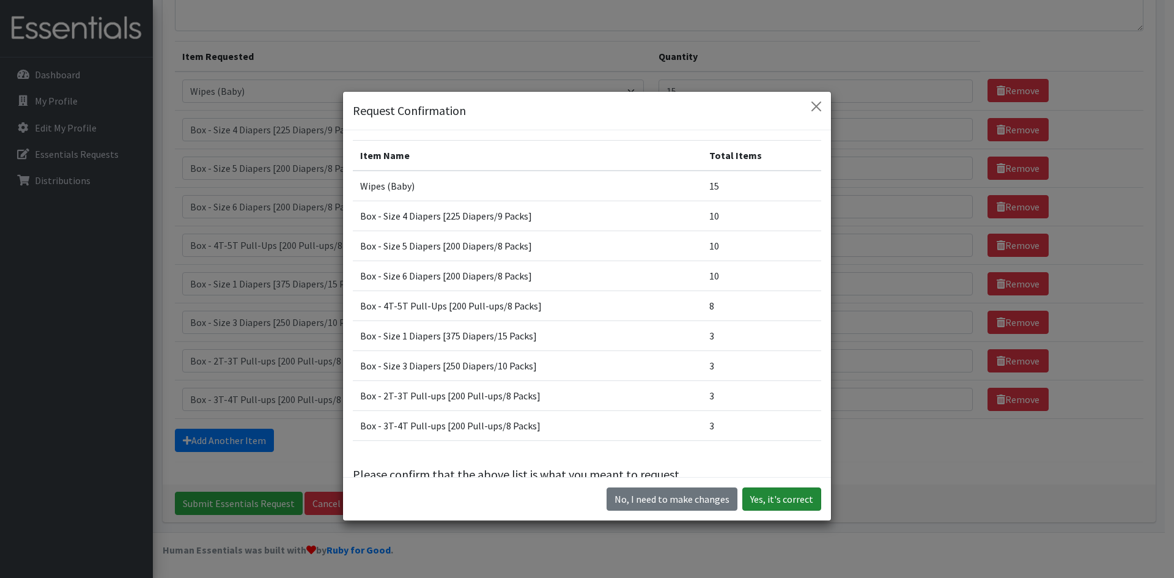
click at [782, 500] on button "Yes, it's correct" at bounding box center [781, 498] width 79 height 23
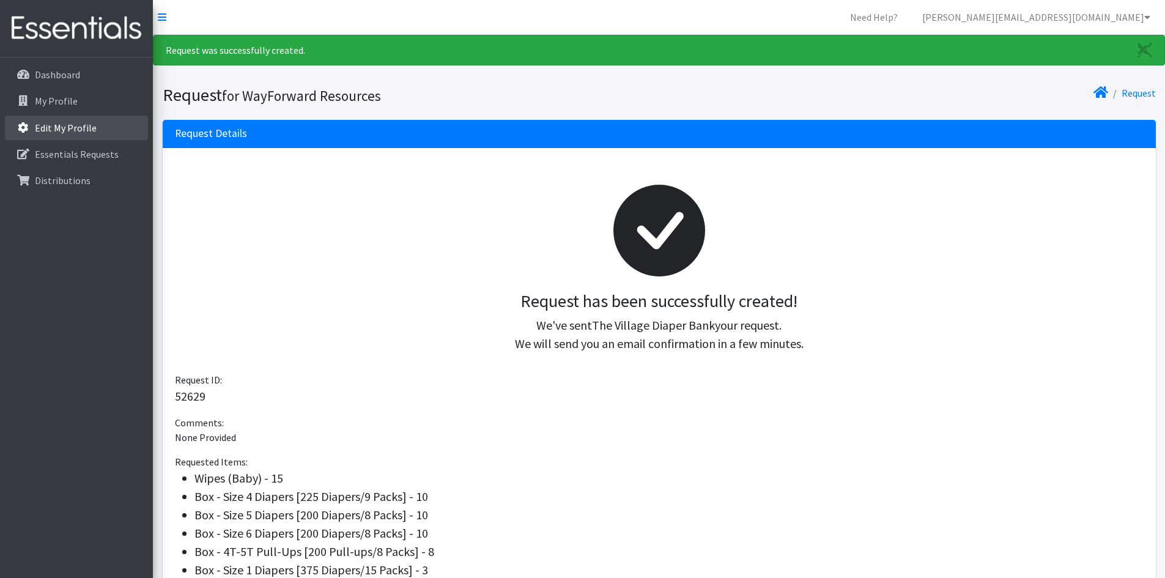
click at [51, 133] on p "Edit My Profile" at bounding box center [66, 128] width 62 height 12
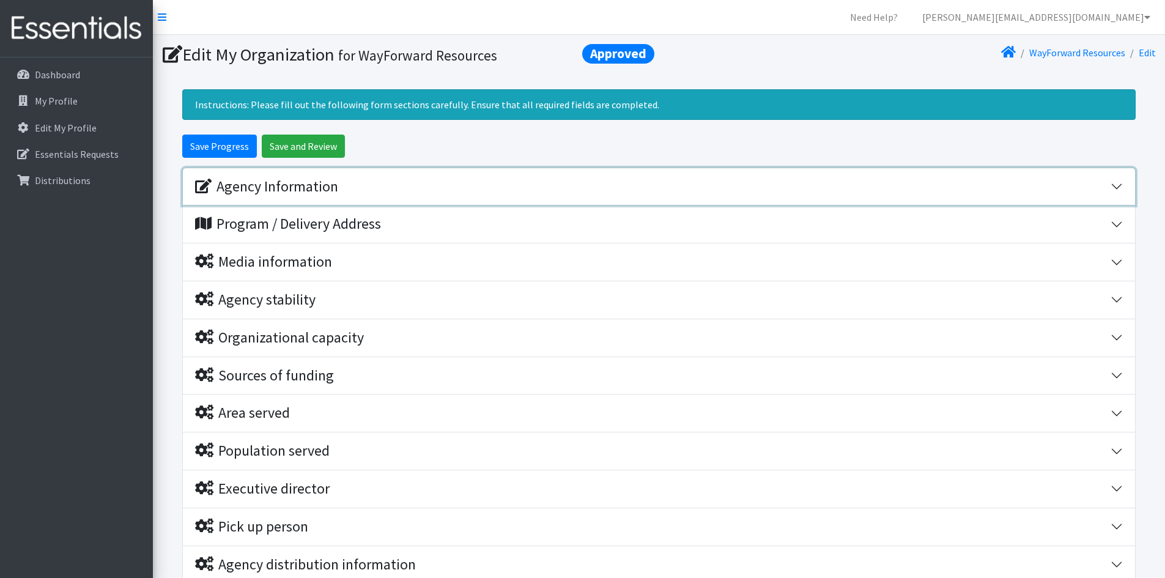
click at [455, 182] on div "Agency Information" at bounding box center [652, 187] width 915 height 18
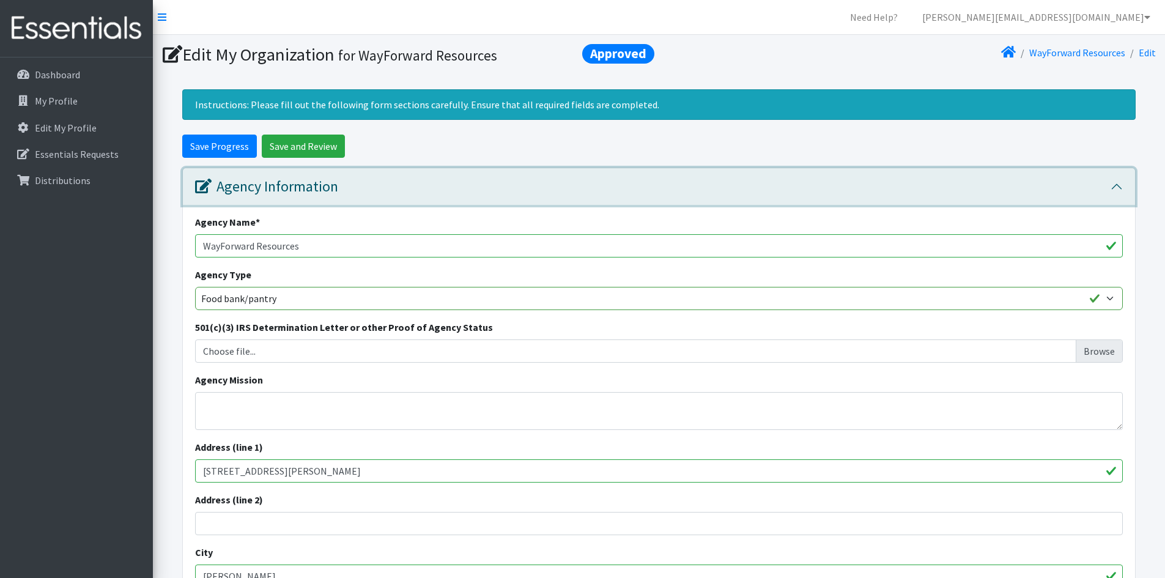
click at [460, 201] on button "Agency Information" at bounding box center [659, 186] width 952 height 37
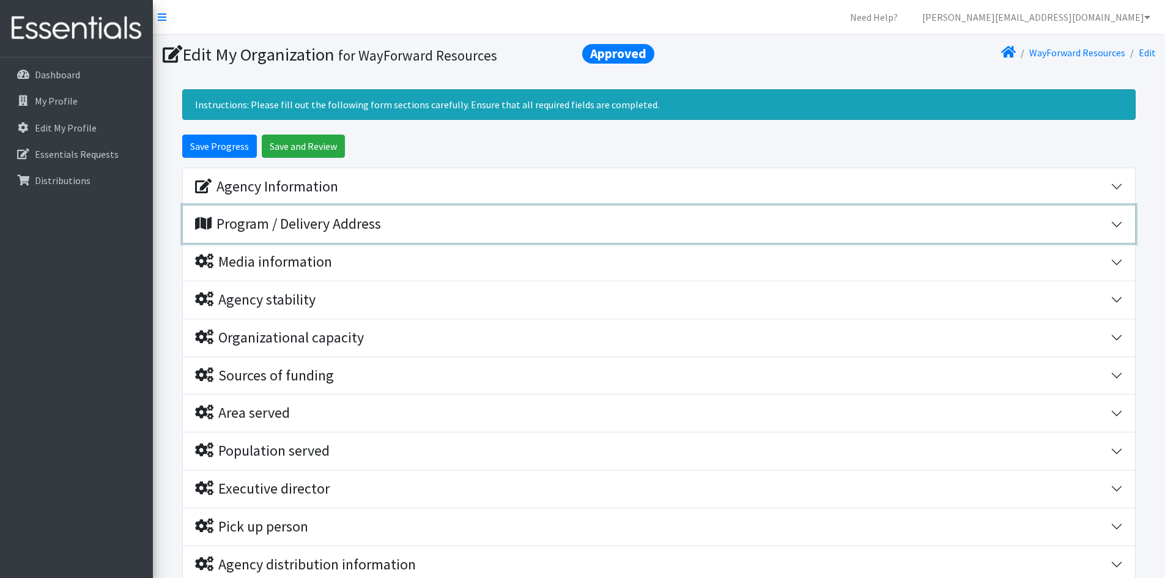
click at [418, 232] on div "Program / Delivery Address" at bounding box center [652, 224] width 915 height 18
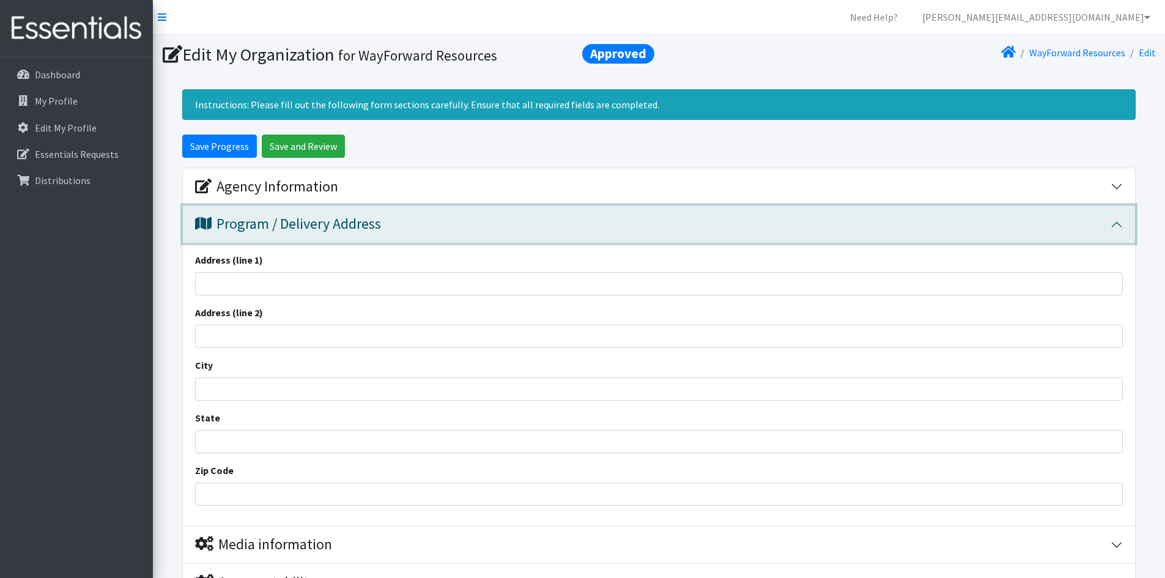
click at [418, 232] on div "Program / Delivery Address" at bounding box center [652, 224] width 915 height 18
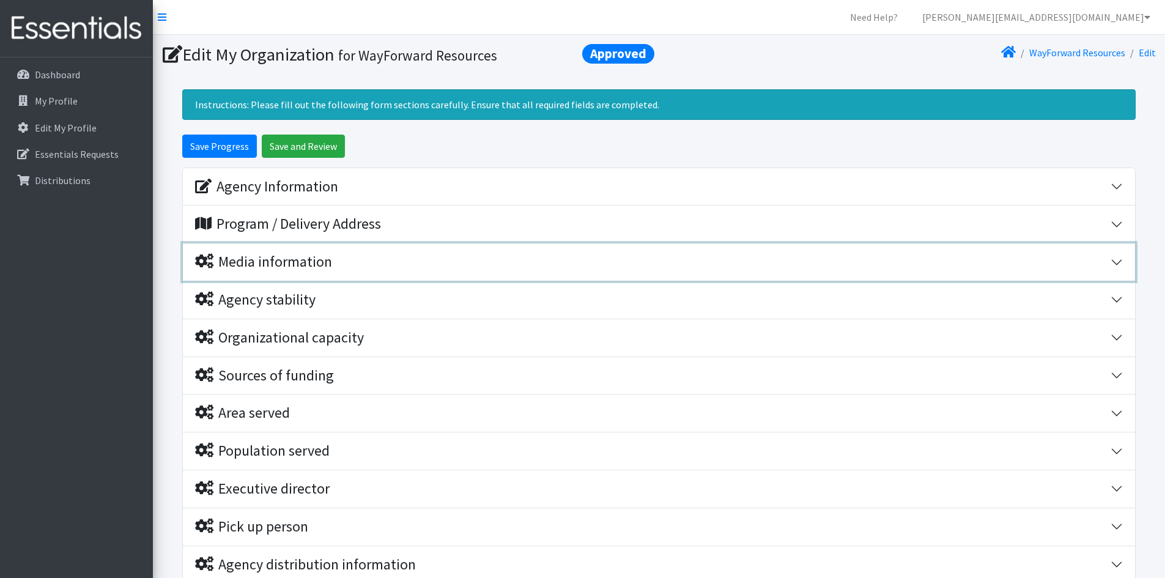
click at [382, 264] on div "Media information" at bounding box center [652, 262] width 915 height 18
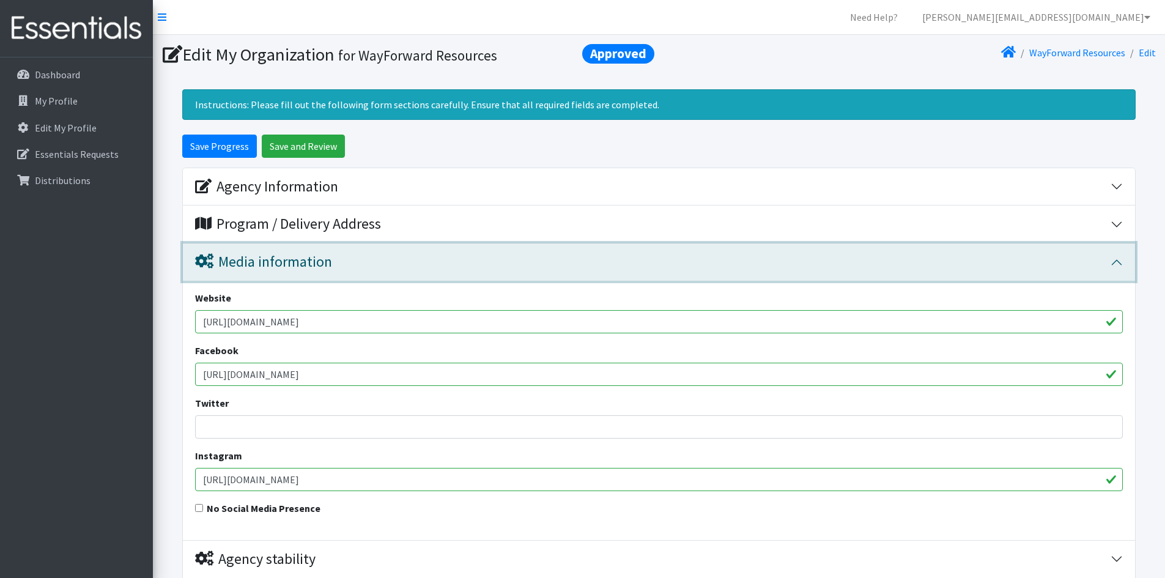
click at [382, 264] on div "Media information" at bounding box center [652, 262] width 915 height 18
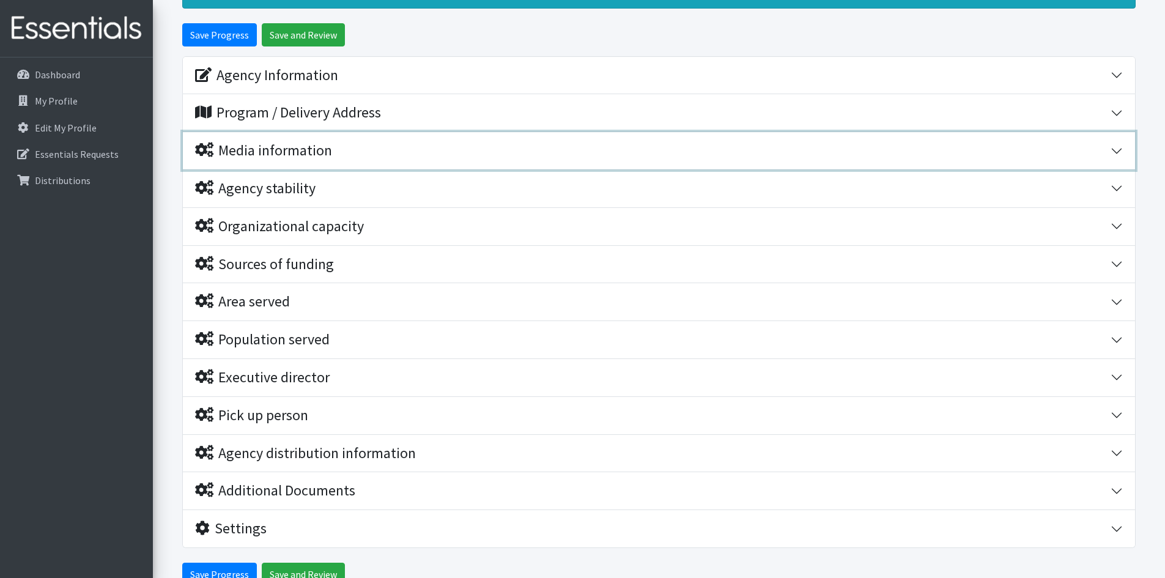
scroll to position [122, 0]
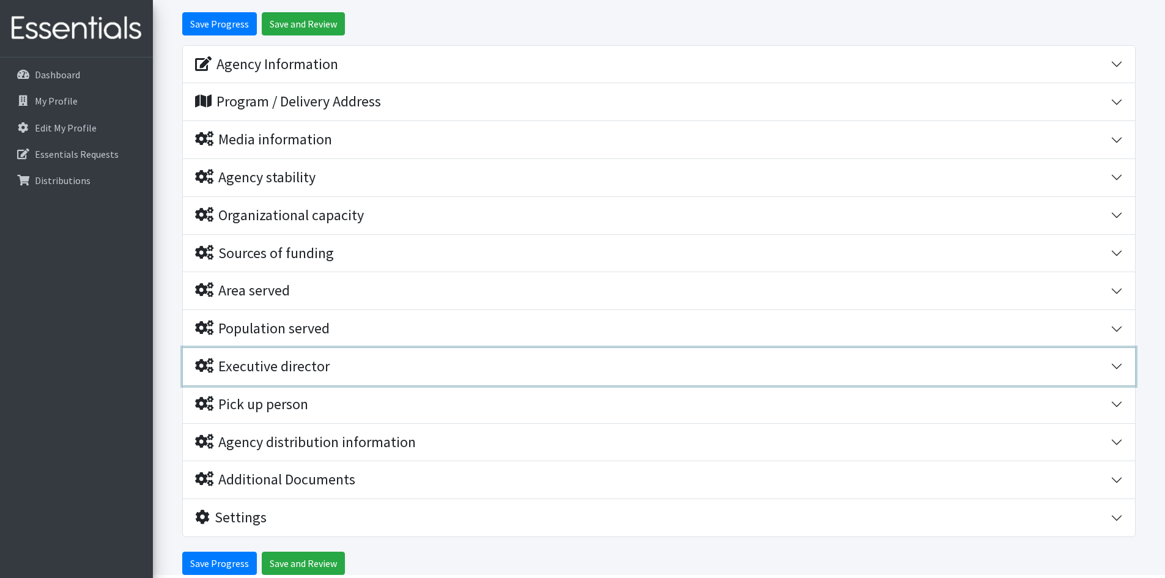
click at [351, 372] on div "Executive director" at bounding box center [652, 367] width 915 height 18
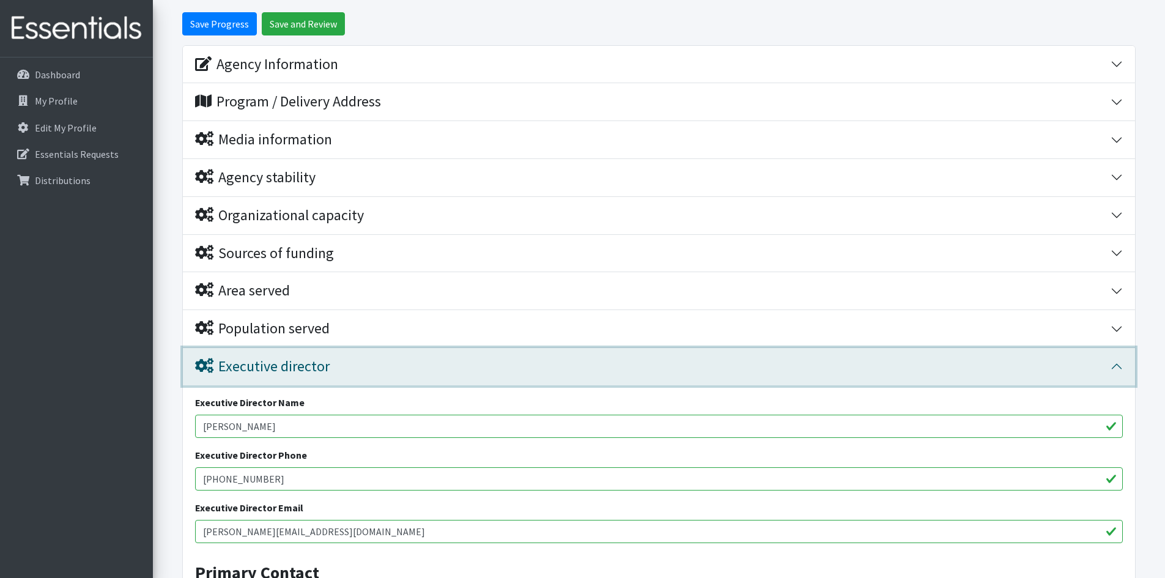
click at [351, 372] on div "Executive director" at bounding box center [652, 367] width 915 height 18
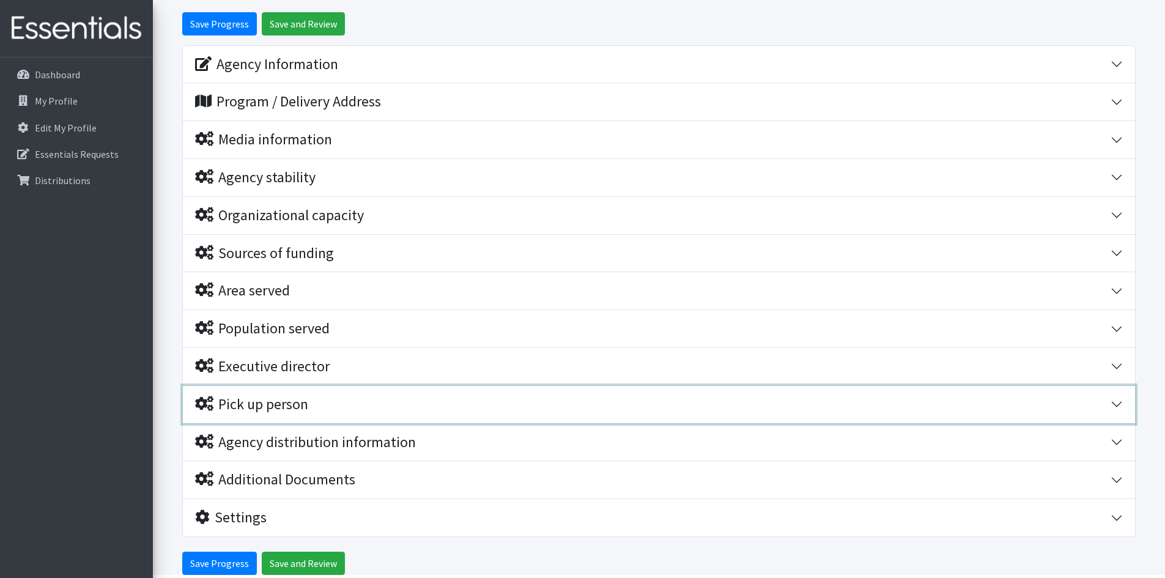
click at [333, 401] on div "Pick up person" at bounding box center [652, 405] width 915 height 18
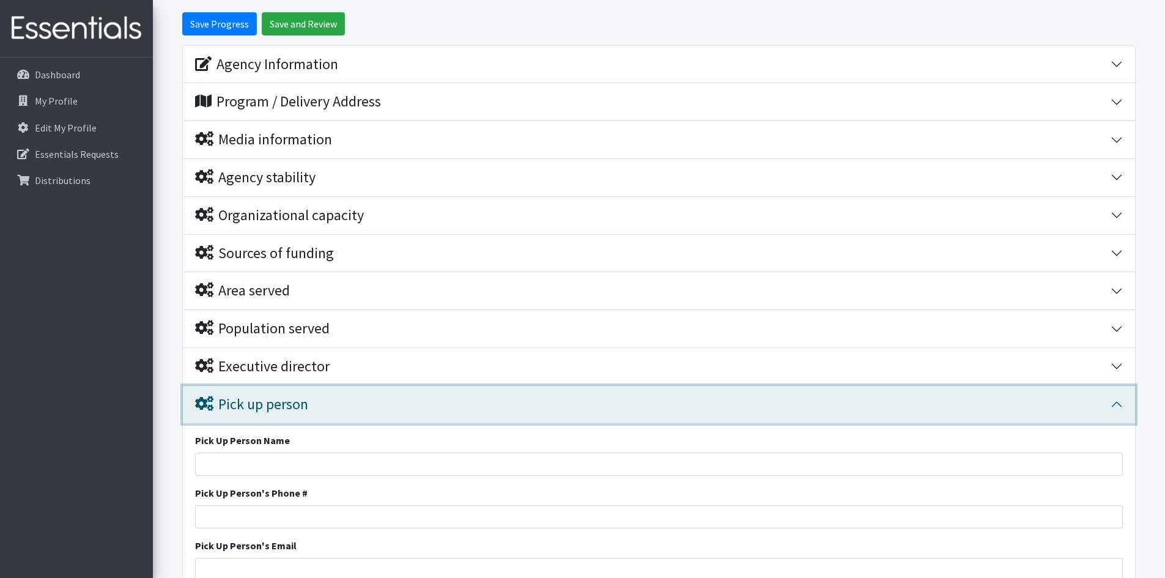
click at [333, 401] on div "Pick up person" at bounding box center [652, 405] width 915 height 18
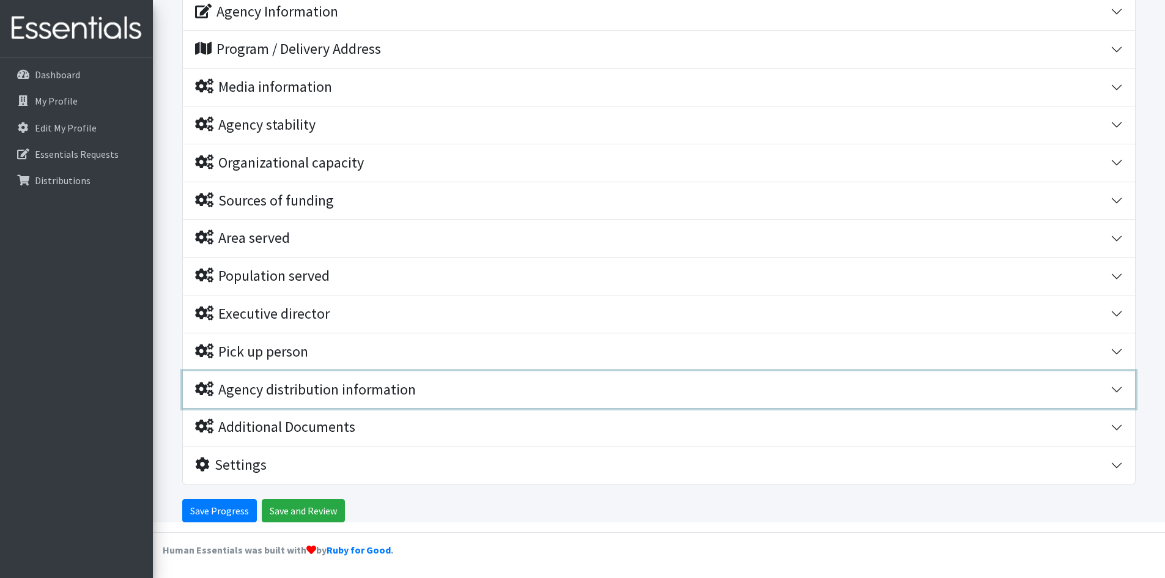
click at [334, 396] on div "Agency distribution information" at bounding box center [305, 390] width 221 height 18
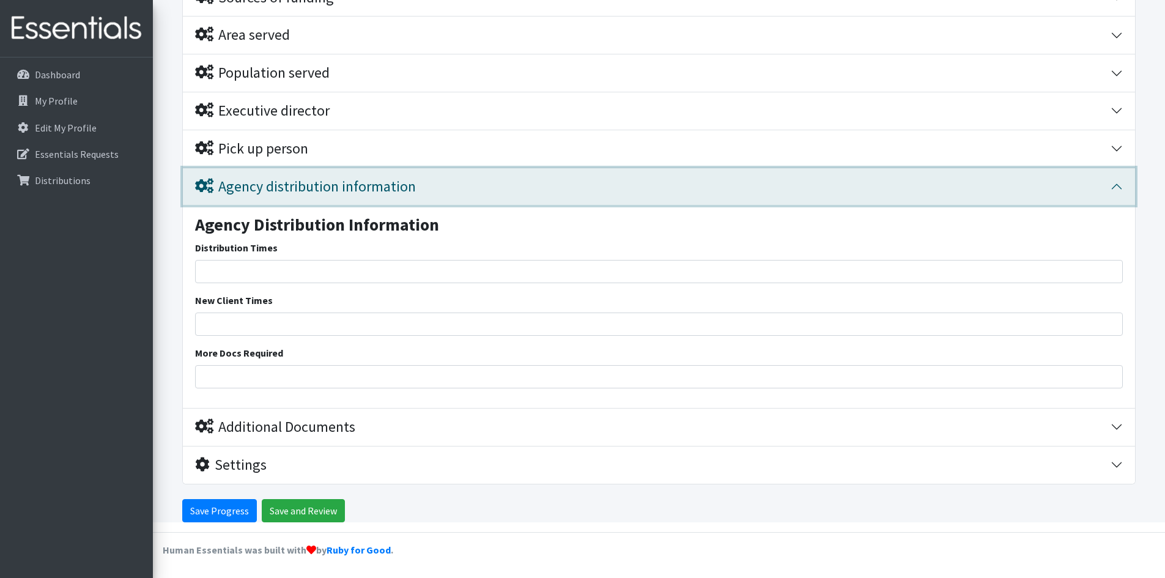
click at [328, 193] on div "Agency distribution information" at bounding box center [305, 187] width 221 height 18
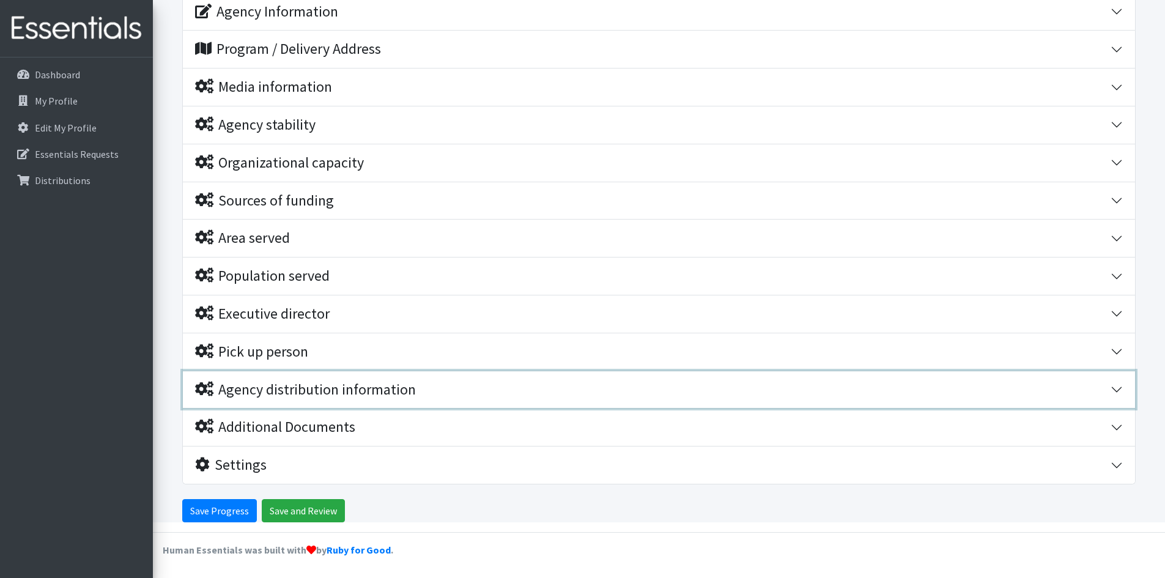
scroll to position [175, 0]
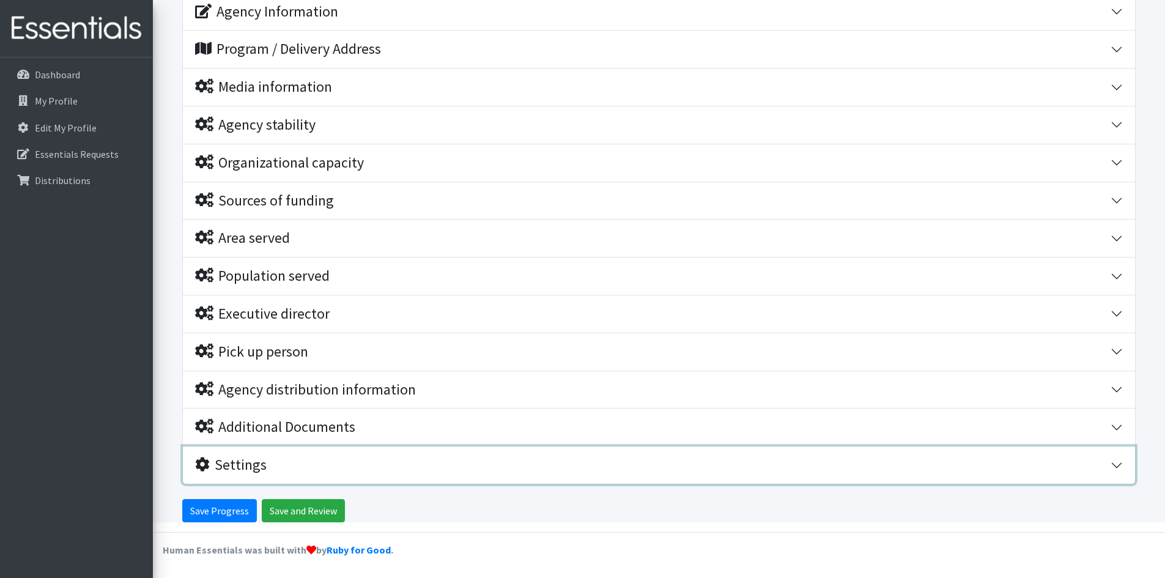
click at [276, 466] on div "Settings" at bounding box center [652, 465] width 915 height 18
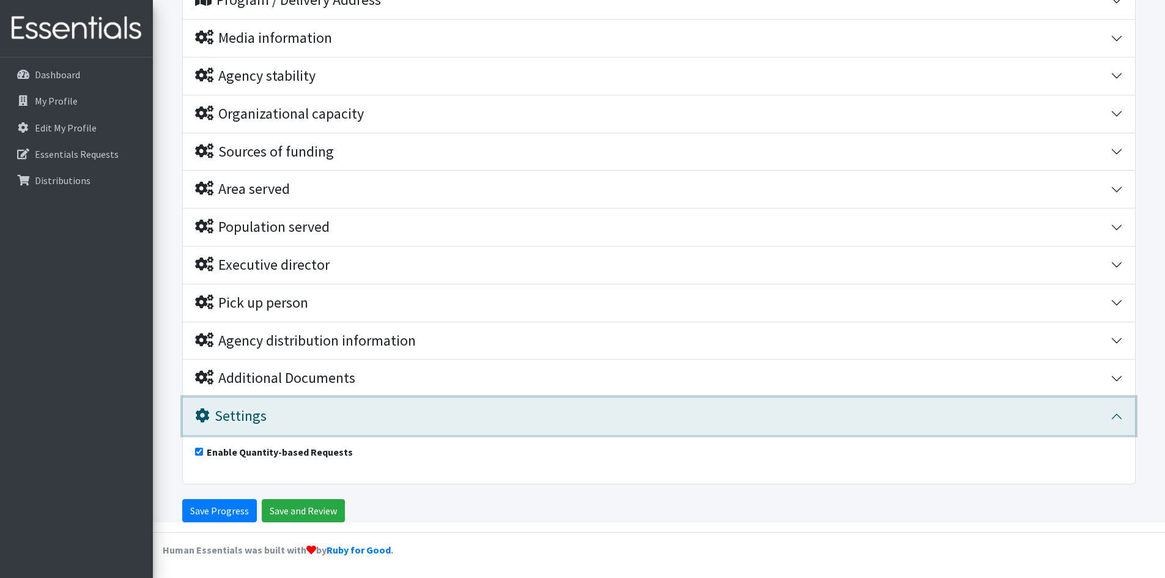
click at [289, 429] on button "Settings" at bounding box center [659, 415] width 952 height 37
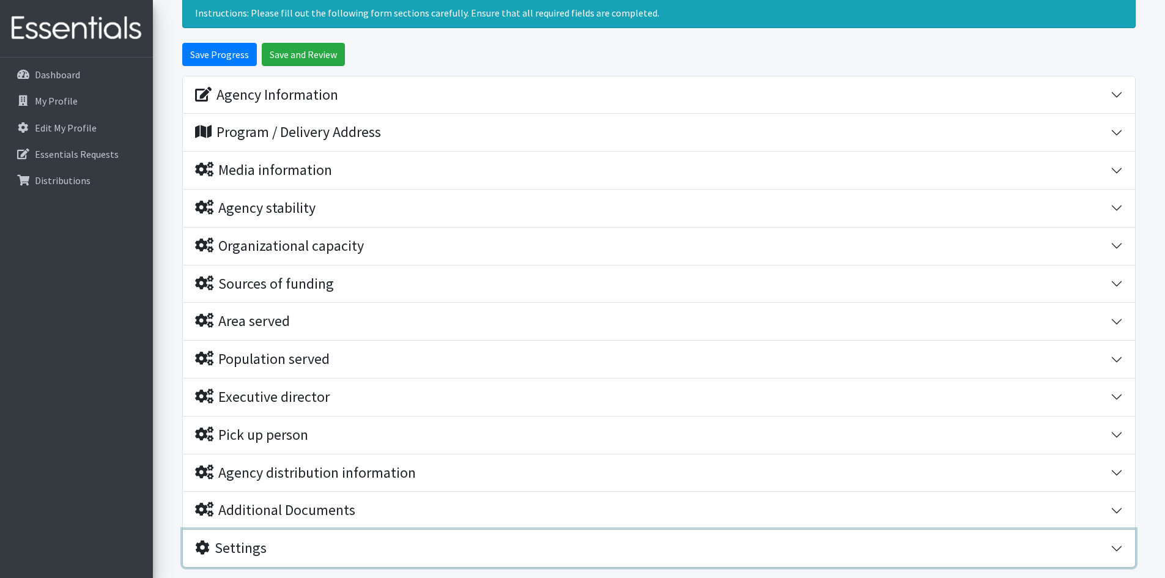
scroll to position [0, 0]
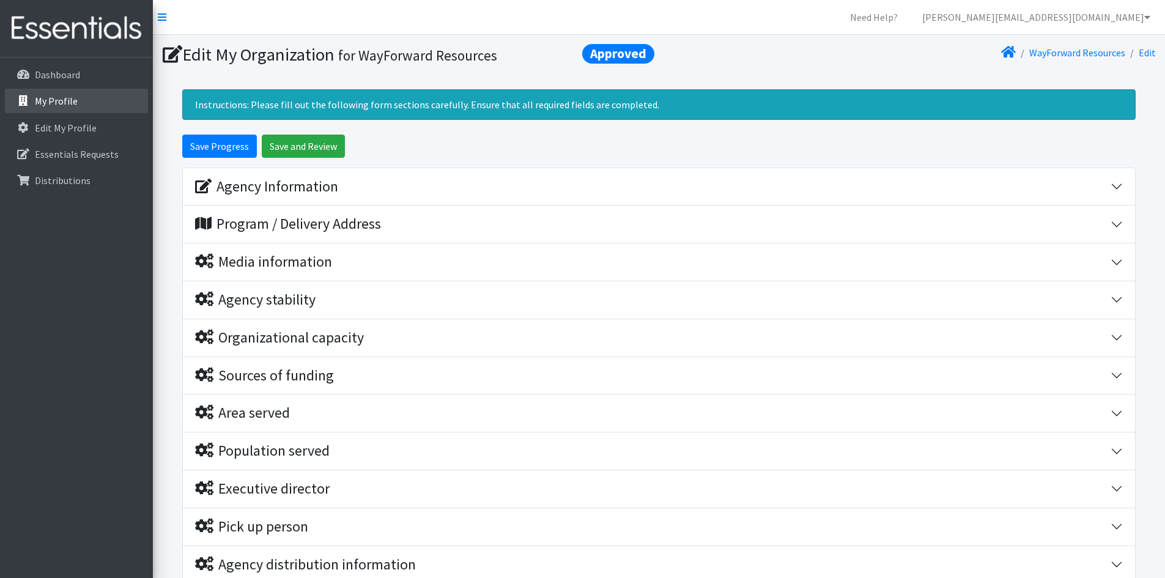
click at [64, 108] on link "My Profile" at bounding box center [76, 101] width 143 height 24
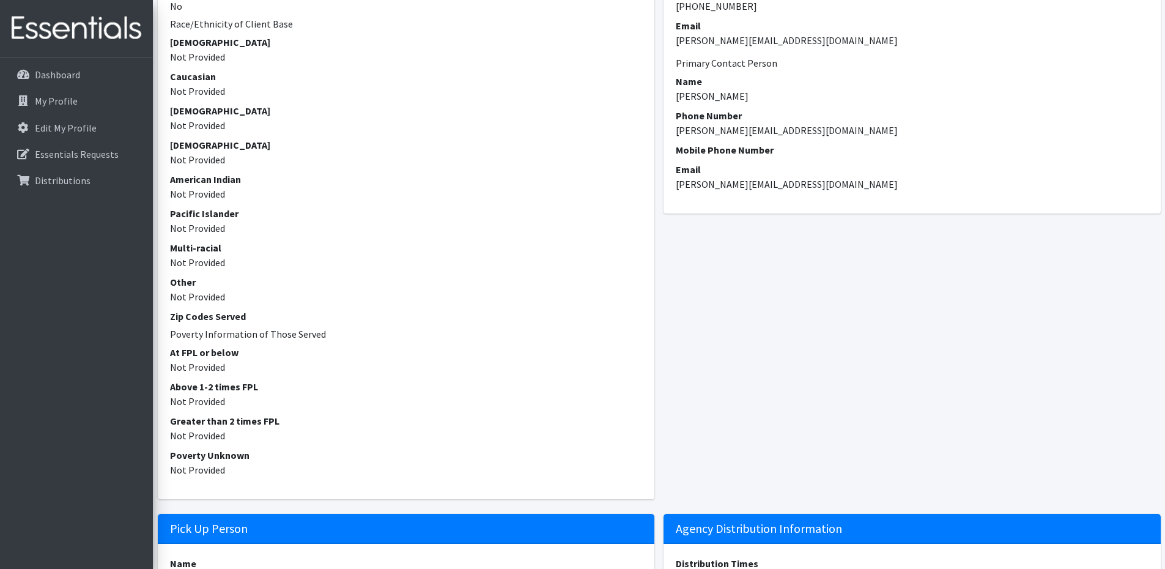
scroll to position [856, 0]
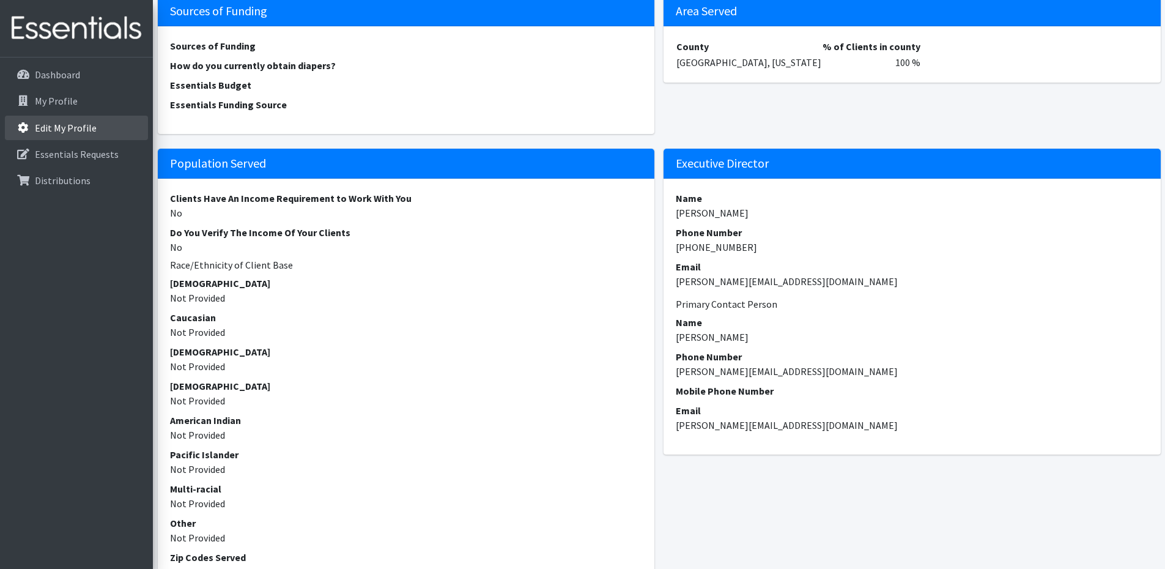
click at [53, 127] on p "Edit My Profile" at bounding box center [66, 128] width 62 height 12
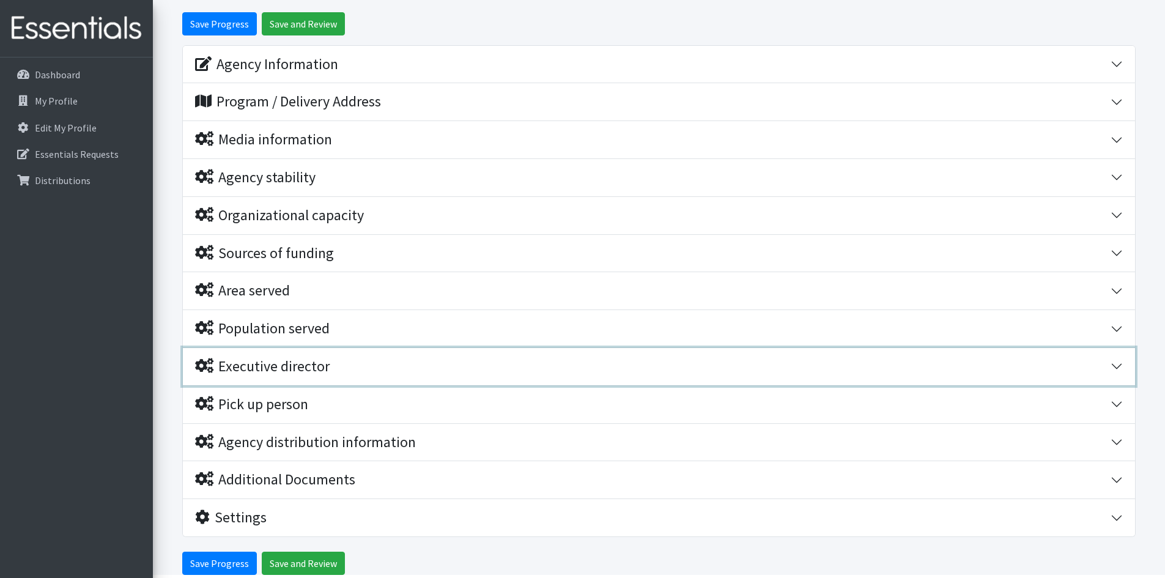
click at [336, 367] on div "Executive director" at bounding box center [652, 367] width 915 height 18
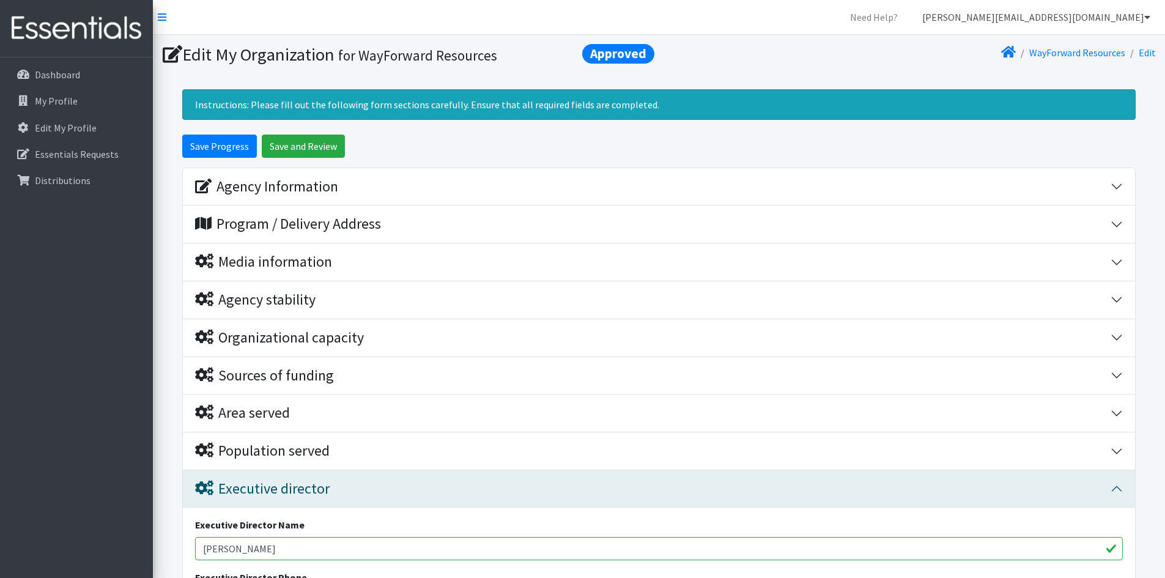
click at [1119, 24] on link "[PERSON_NAME][EMAIL_ADDRESS][DOMAIN_NAME]" at bounding box center [1036, 17] width 248 height 24
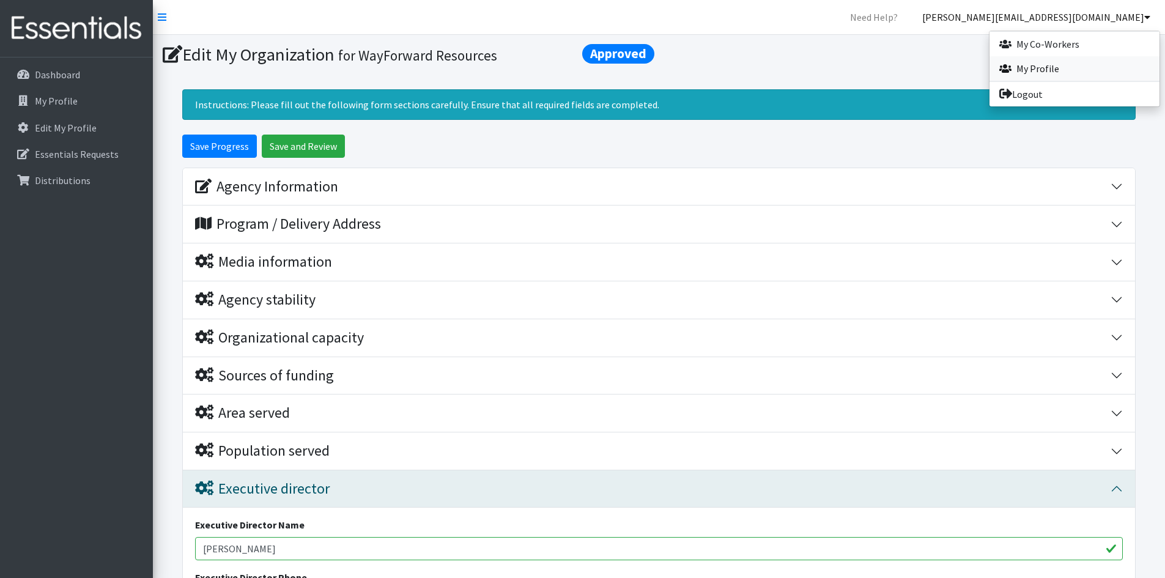
click at [1047, 70] on link "My Profile" at bounding box center [1074, 68] width 170 height 24
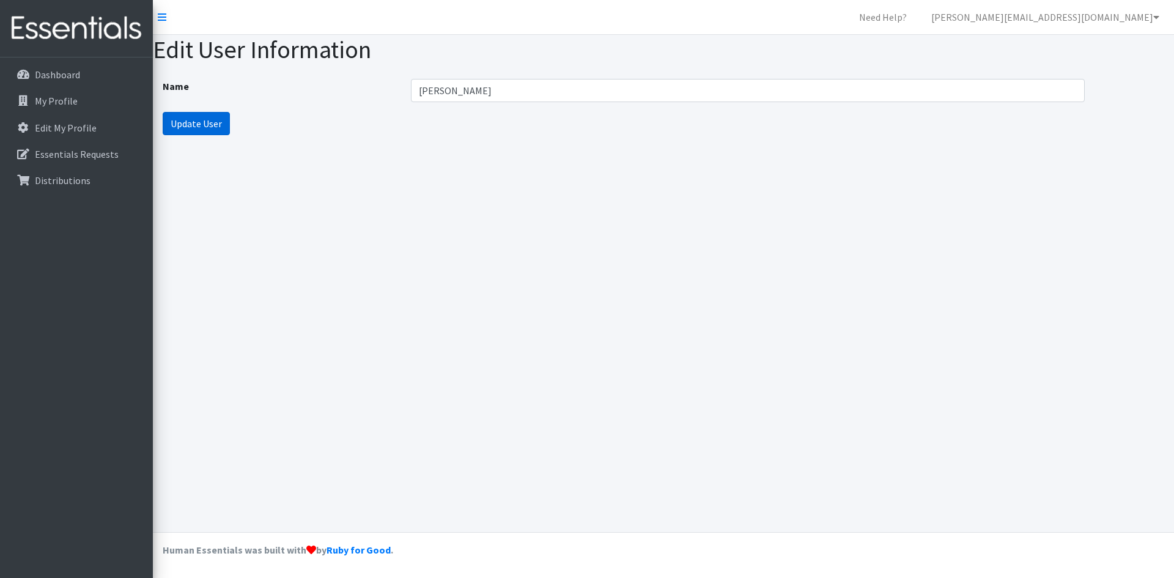
click at [186, 124] on input "Update User" at bounding box center [196, 123] width 67 height 23
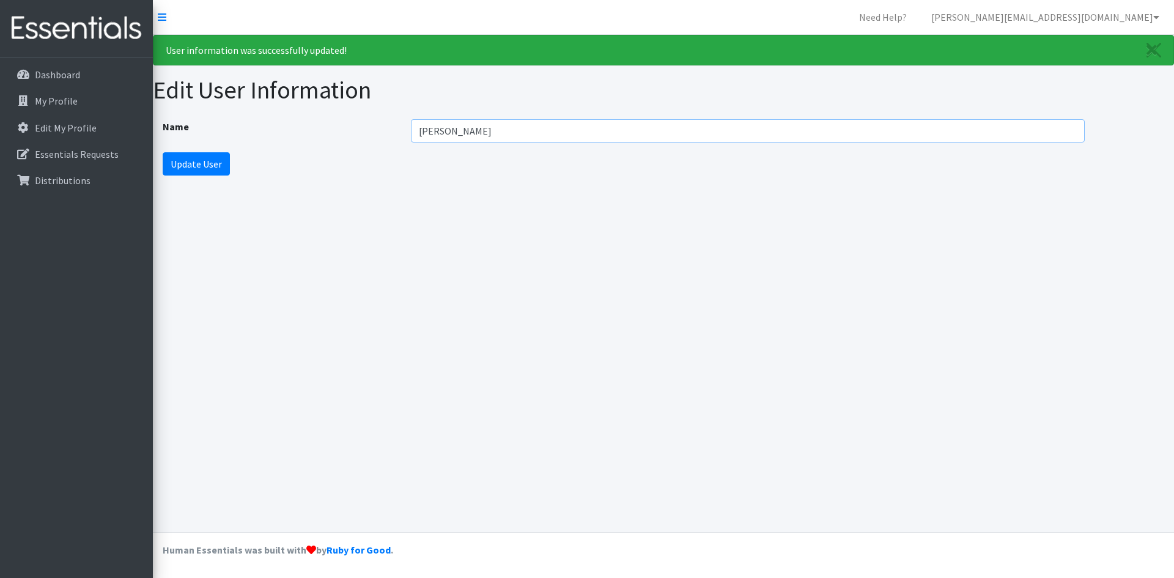
click at [490, 131] on input "Megan Ernsteen" at bounding box center [748, 130] width 674 height 23
drag, startPoint x: 490, startPoint y: 131, endPoint x: 411, endPoint y: 138, distance: 79.2
click at [411, 138] on input "Megan Ernsteen" at bounding box center [748, 130] width 674 height 23
click at [429, 159] on div "Name Megan Ernsteen Update User" at bounding box center [663, 147] width 1021 height 76
click at [440, 132] on input "Megan Ernsteen" at bounding box center [748, 130] width 674 height 23
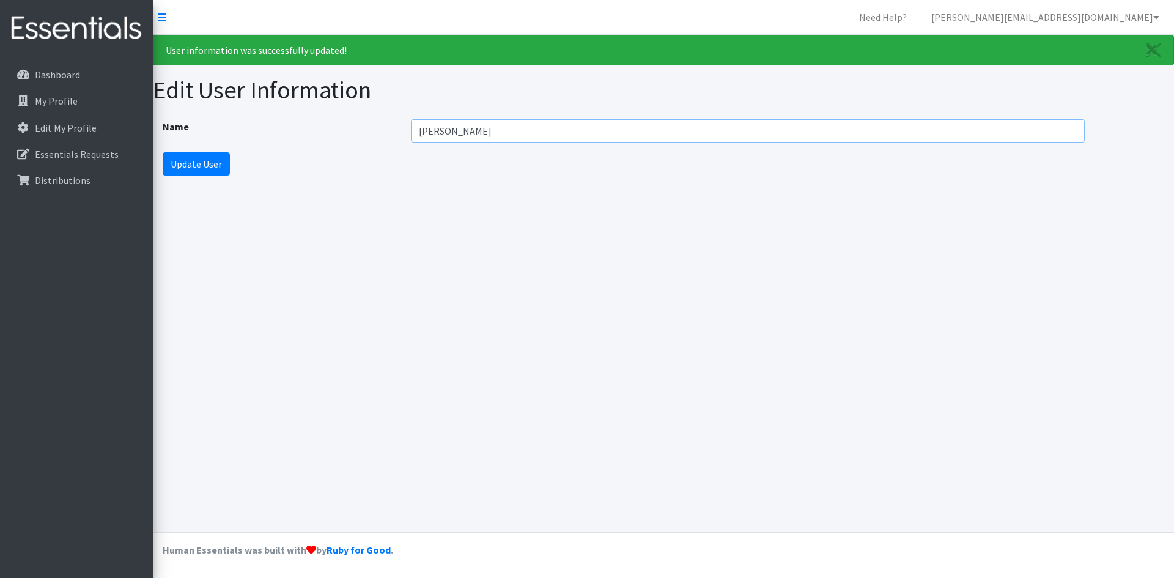
click at [440, 132] on input "Megan Ernsteen" at bounding box center [748, 130] width 674 height 23
type input "Maddie Kalscheuer"
click at [201, 161] on input "Update User" at bounding box center [196, 163] width 67 height 23
click at [72, 78] on p "Dashboard" at bounding box center [57, 74] width 45 height 12
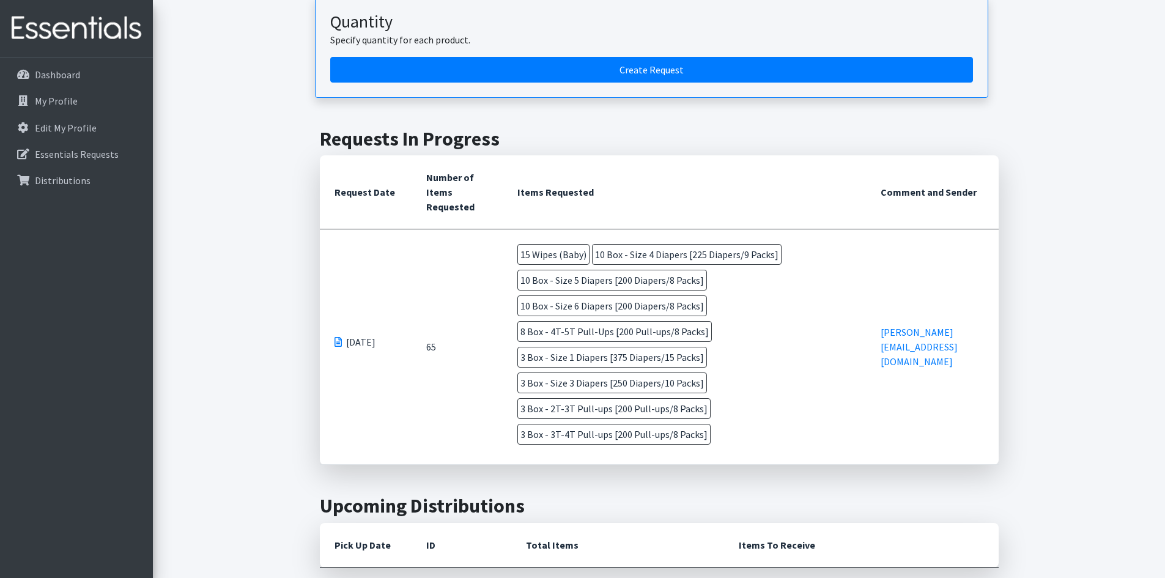
scroll to position [183, 0]
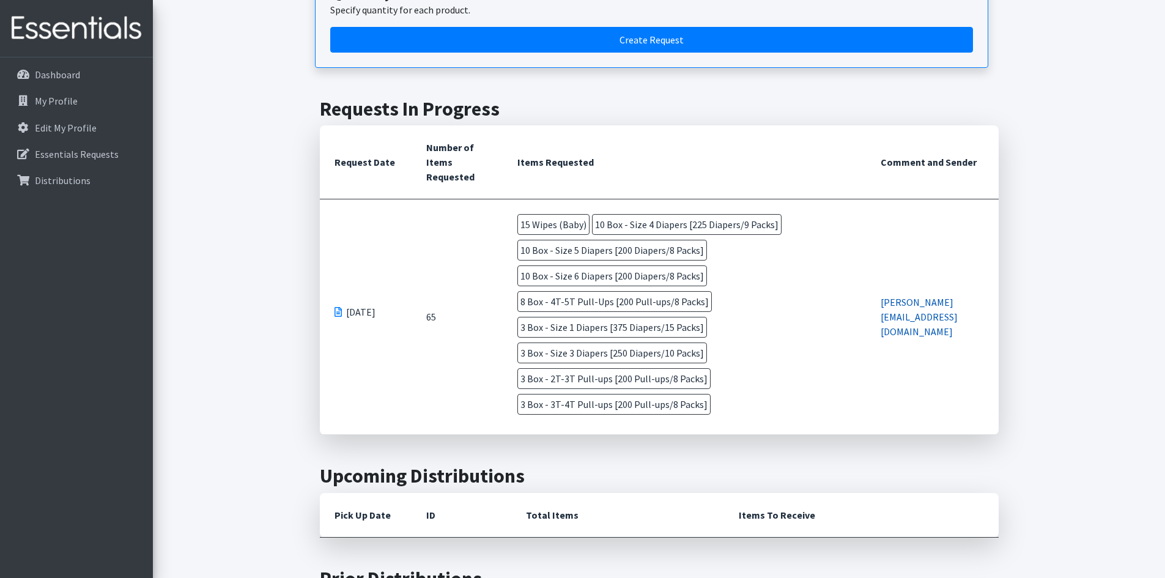
click at [947, 319] on link "[PERSON_NAME][EMAIL_ADDRESS][DOMAIN_NAME]" at bounding box center [919, 317] width 77 height 42
drag, startPoint x: 934, startPoint y: 316, endPoint x: 898, endPoint y: 253, distance: 73.1
click at [898, 253] on td "[PERSON_NAME][EMAIL_ADDRESS][DOMAIN_NAME]" at bounding box center [932, 316] width 132 height 235
click at [927, 320] on link "[PERSON_NAME][EMAIL_ADDRESS][DOMAIN_NAME]" at bounding box center [919, 317] width 77 height 42
